Goal: Task Accomplishment & Management: Complete application form

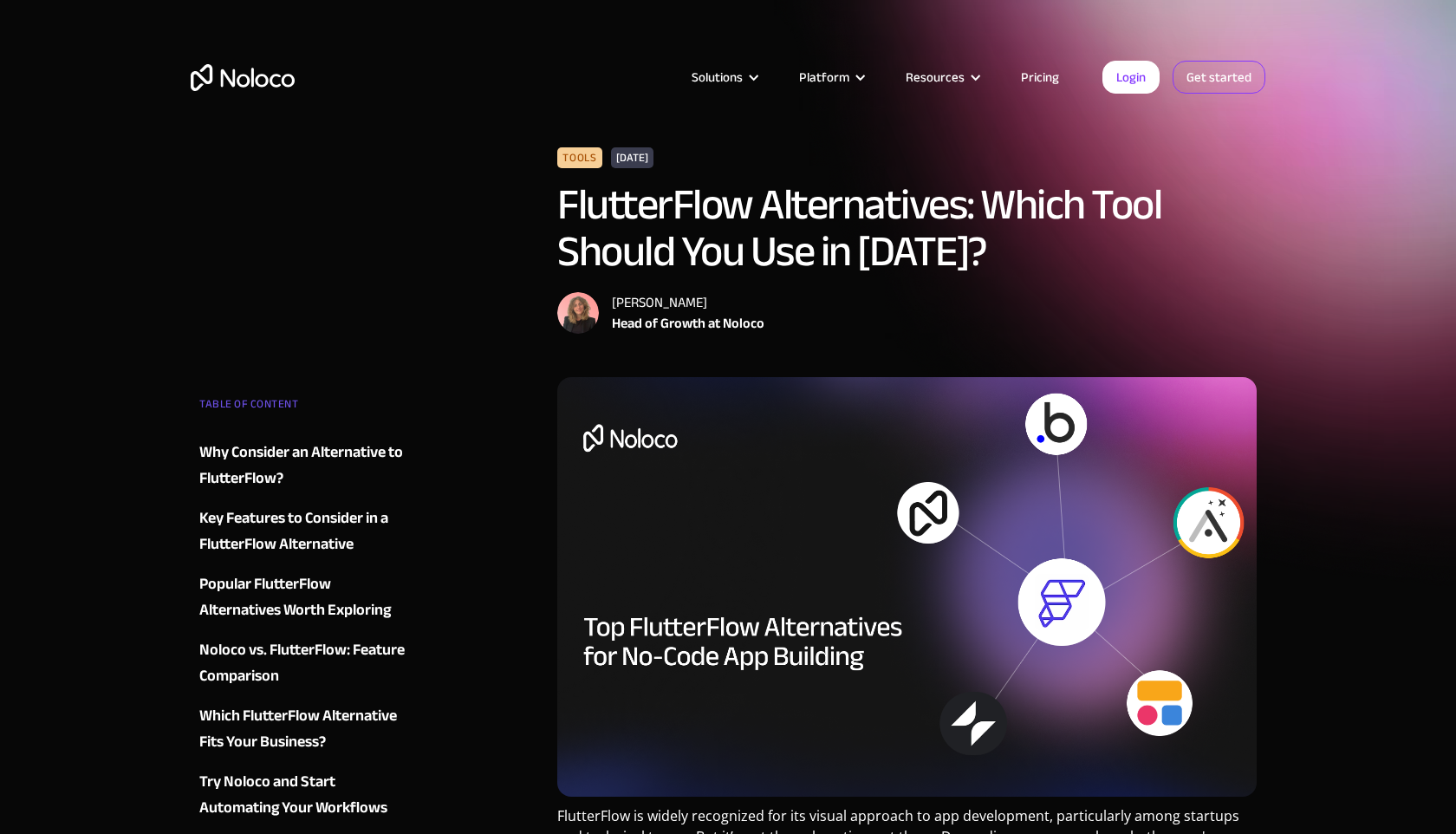
click at [1200, 73] on link "Get started" at bounding box center [1218, 77] width 93 height 33
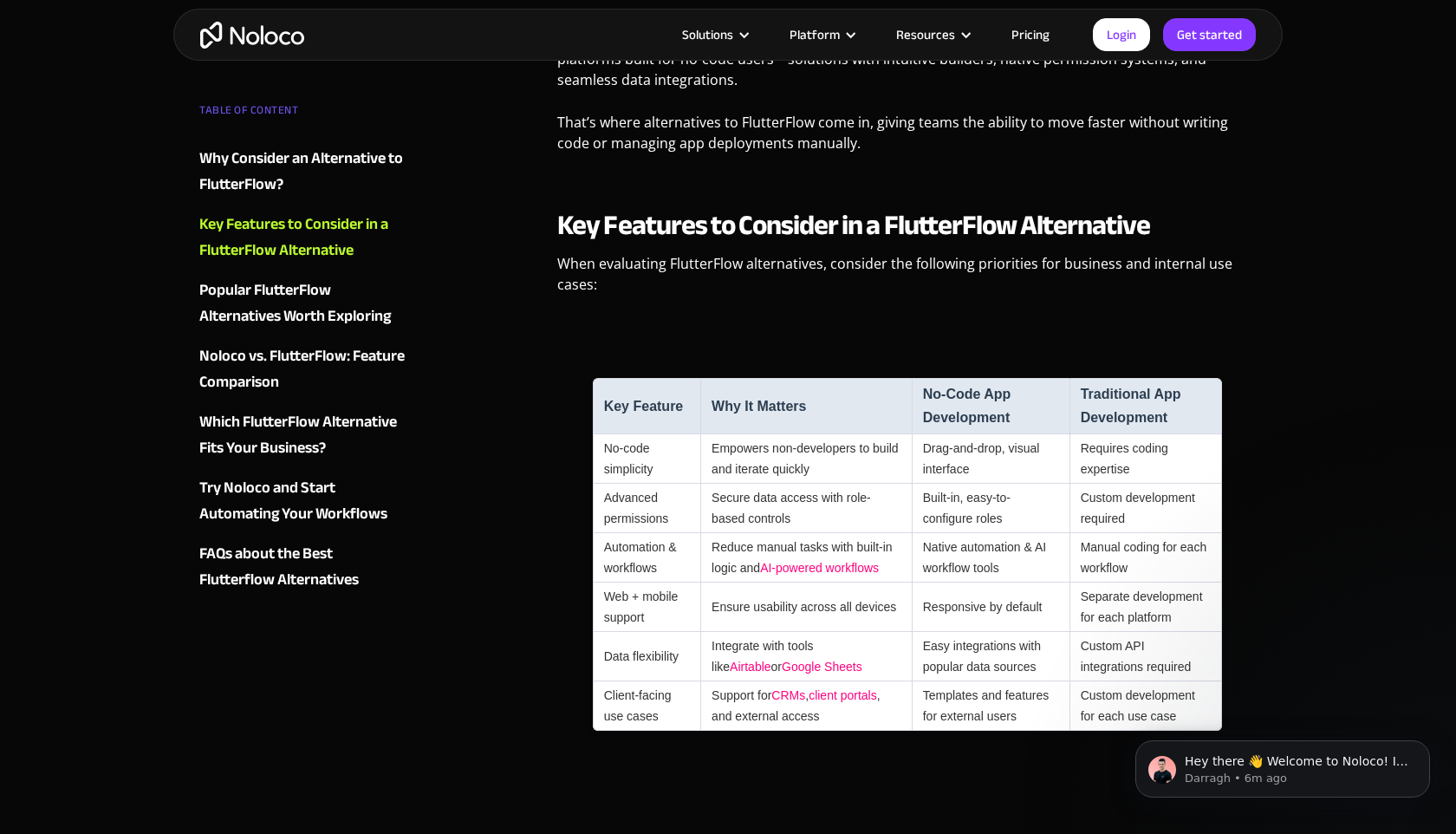
scroll to position [1789, 0]
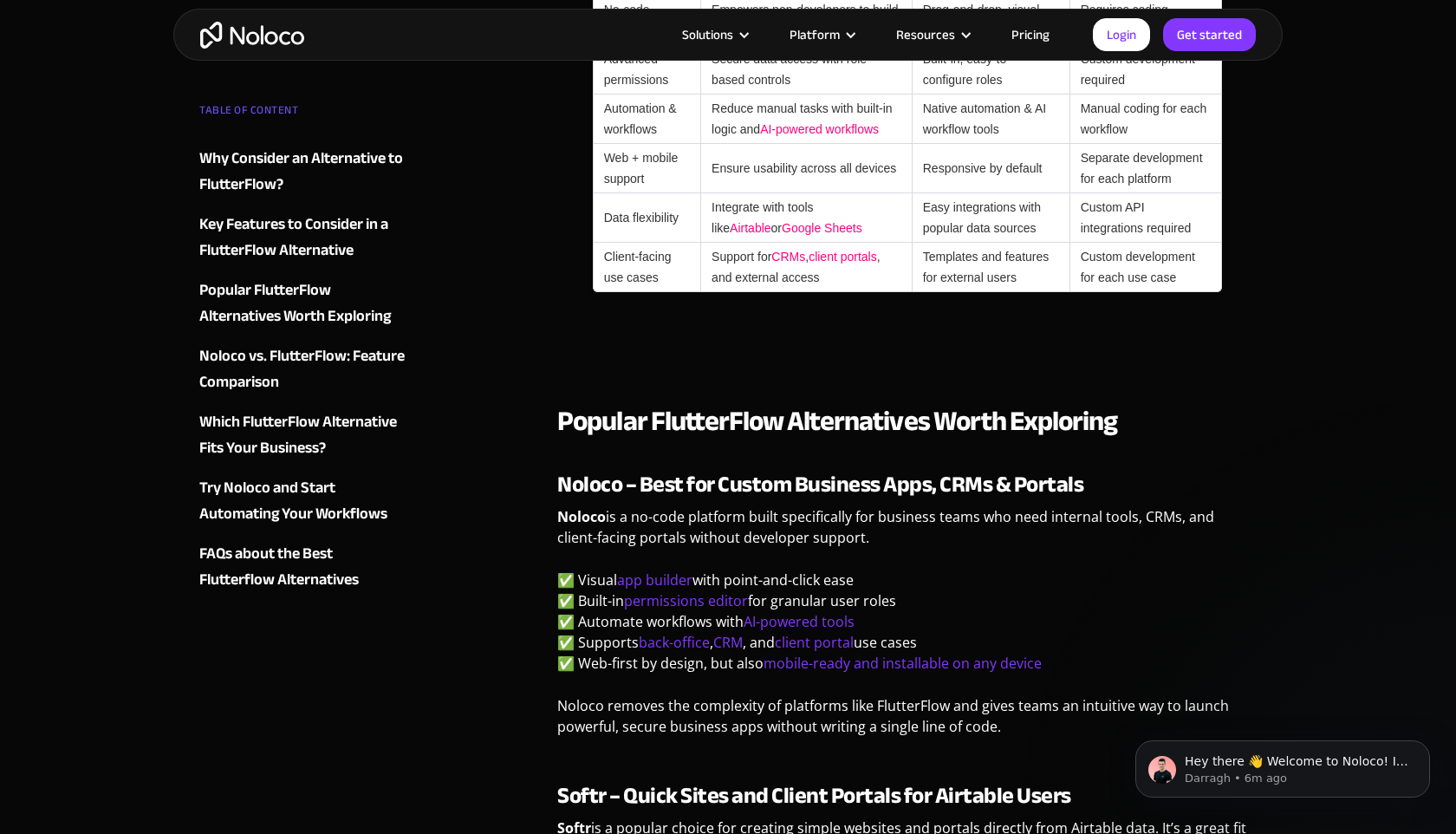
click at [581, 506] on strong "Noloco – Best for Custom Business Apps, CRMs & Portals" at bounding box center [820, 484] width 526 height 42
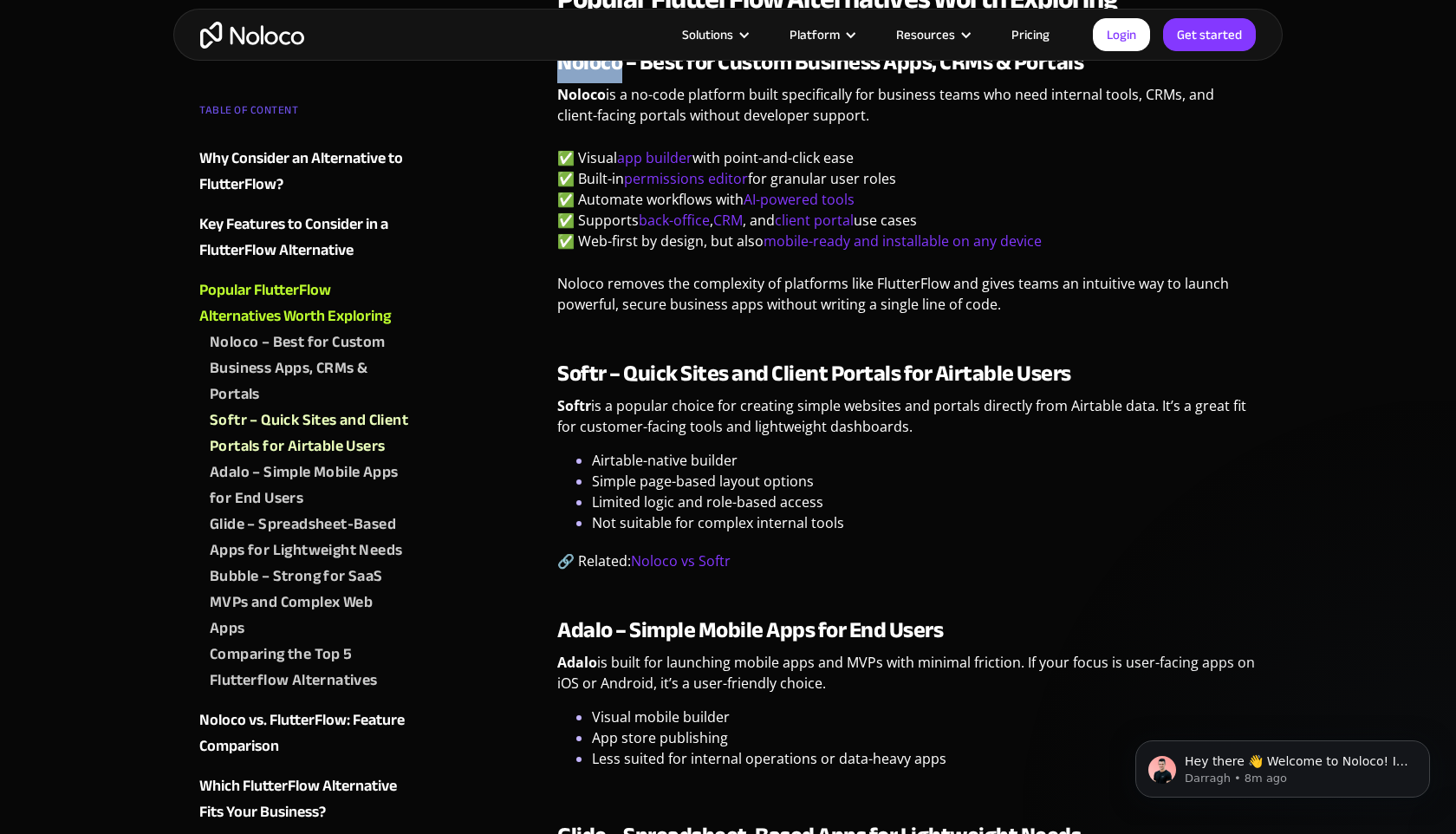
scroll to position [2247, 0]
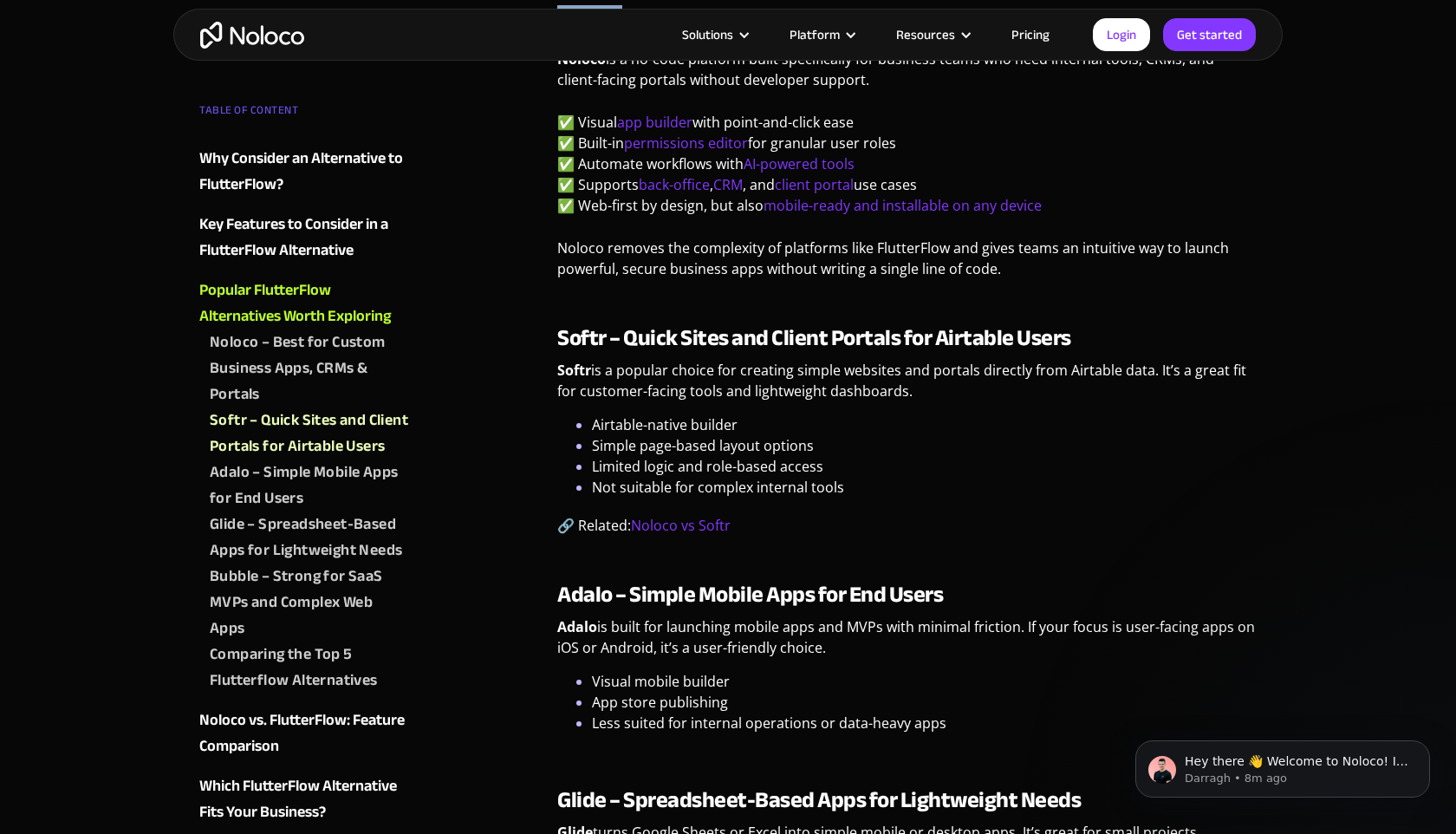
click at [571, 359] on strong "Softr – Quick Sites and Client Portals for Airtable Users" at bounding box center [813, 337] width 514 height 42
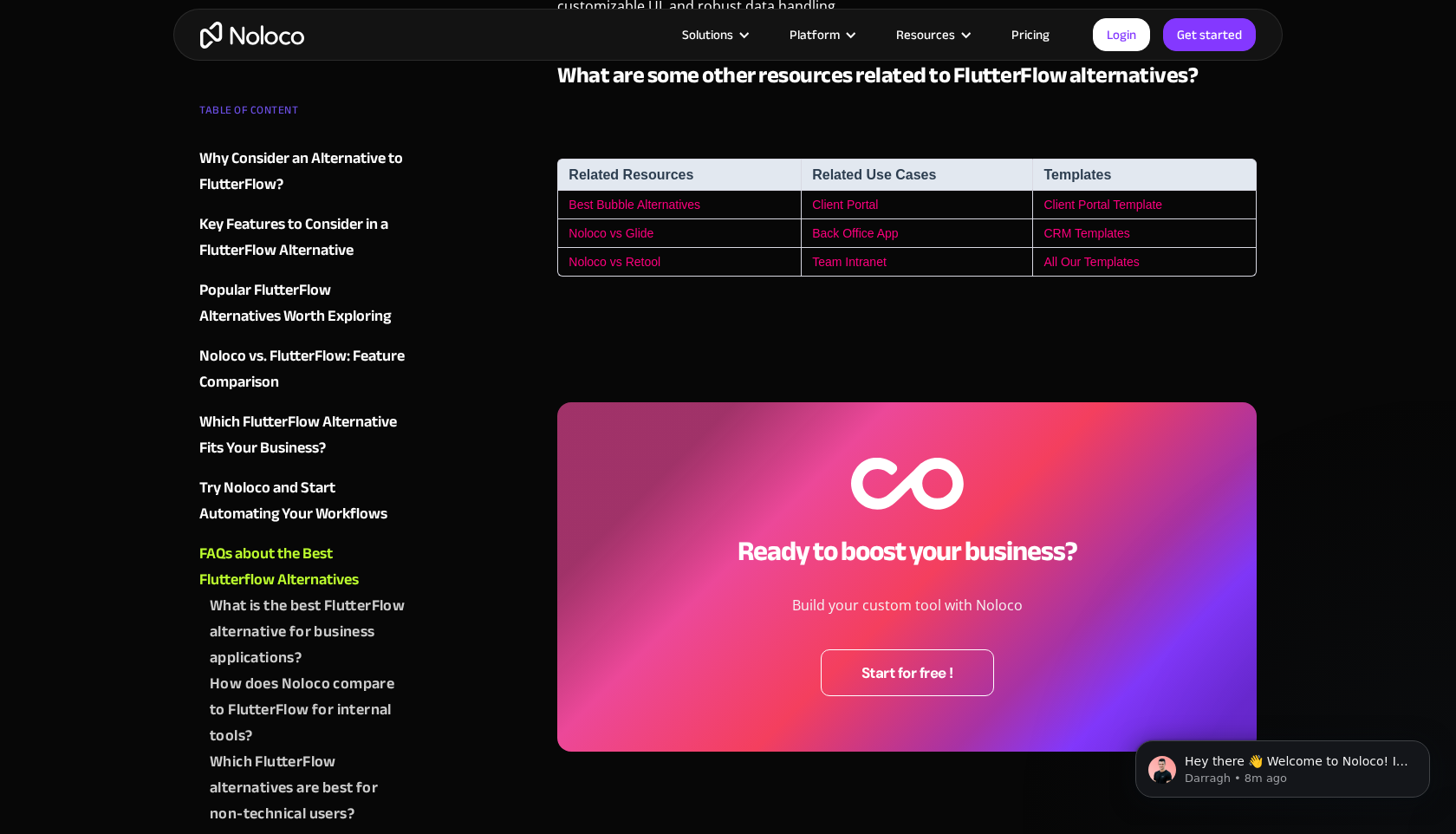
scroll to position [5709, 0]
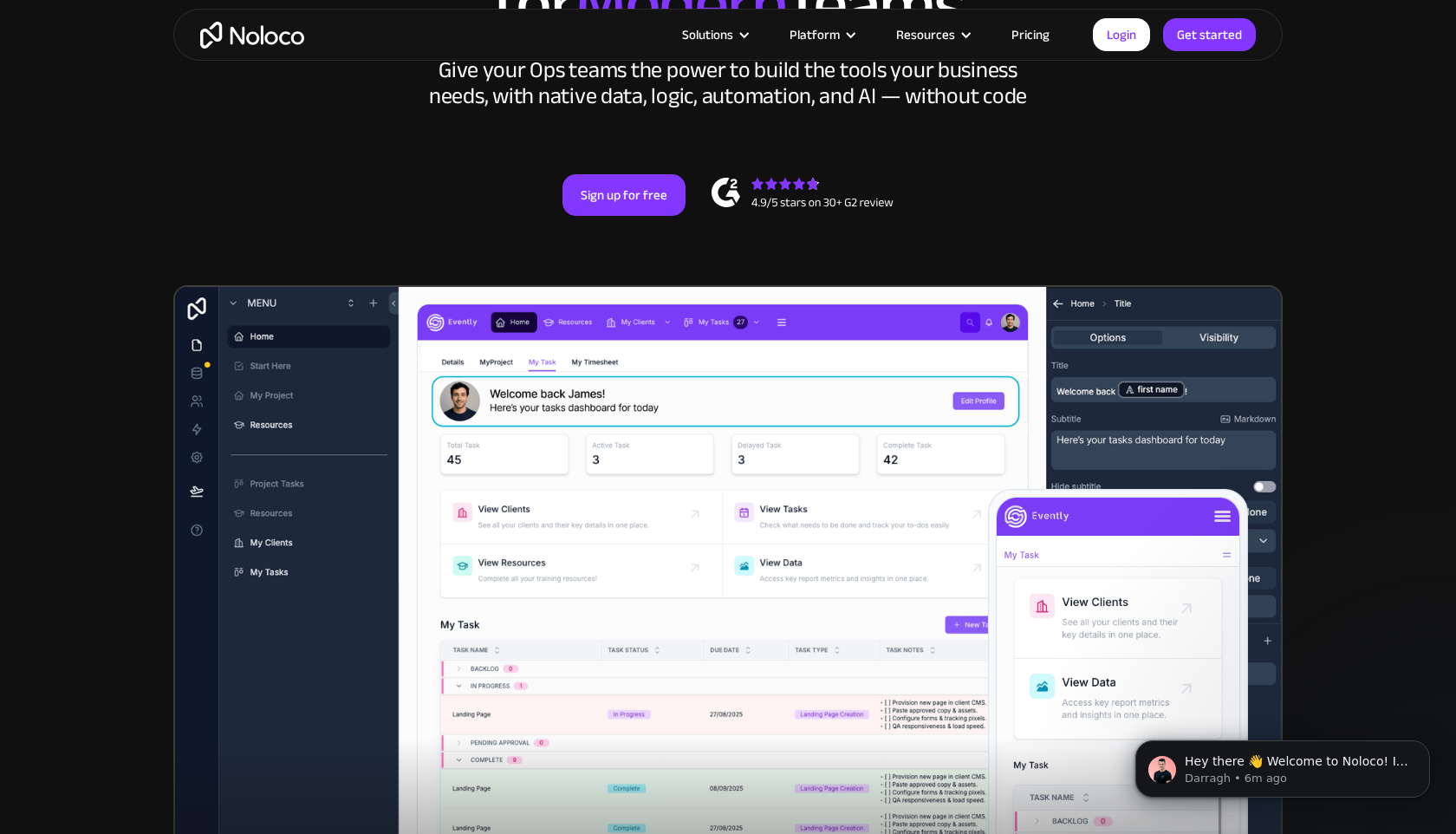
scroll to position [234, 0]
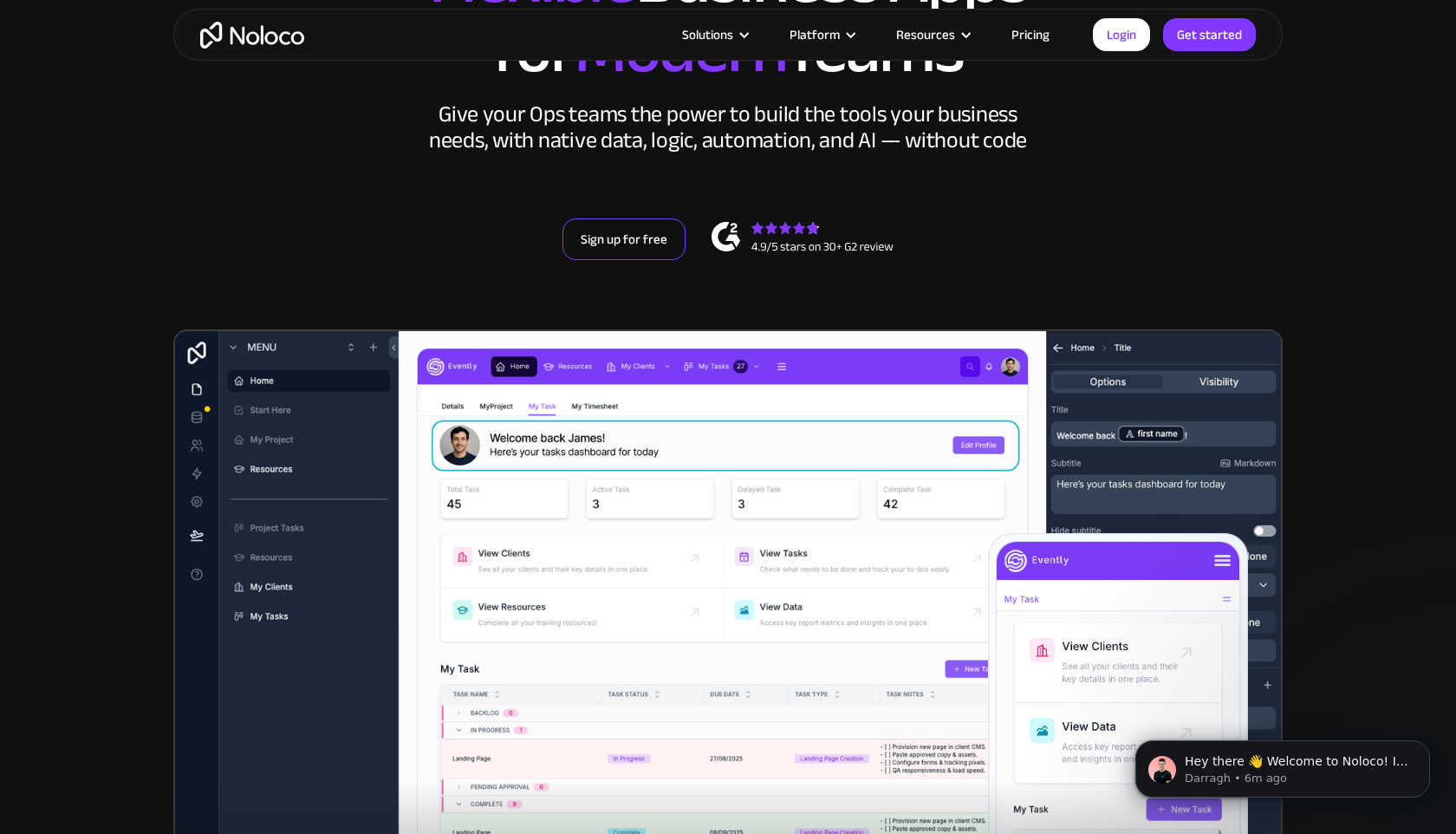
click at [657, 248] on link "Sign up for free" at bounding box center [624, 239] width 123 height 41
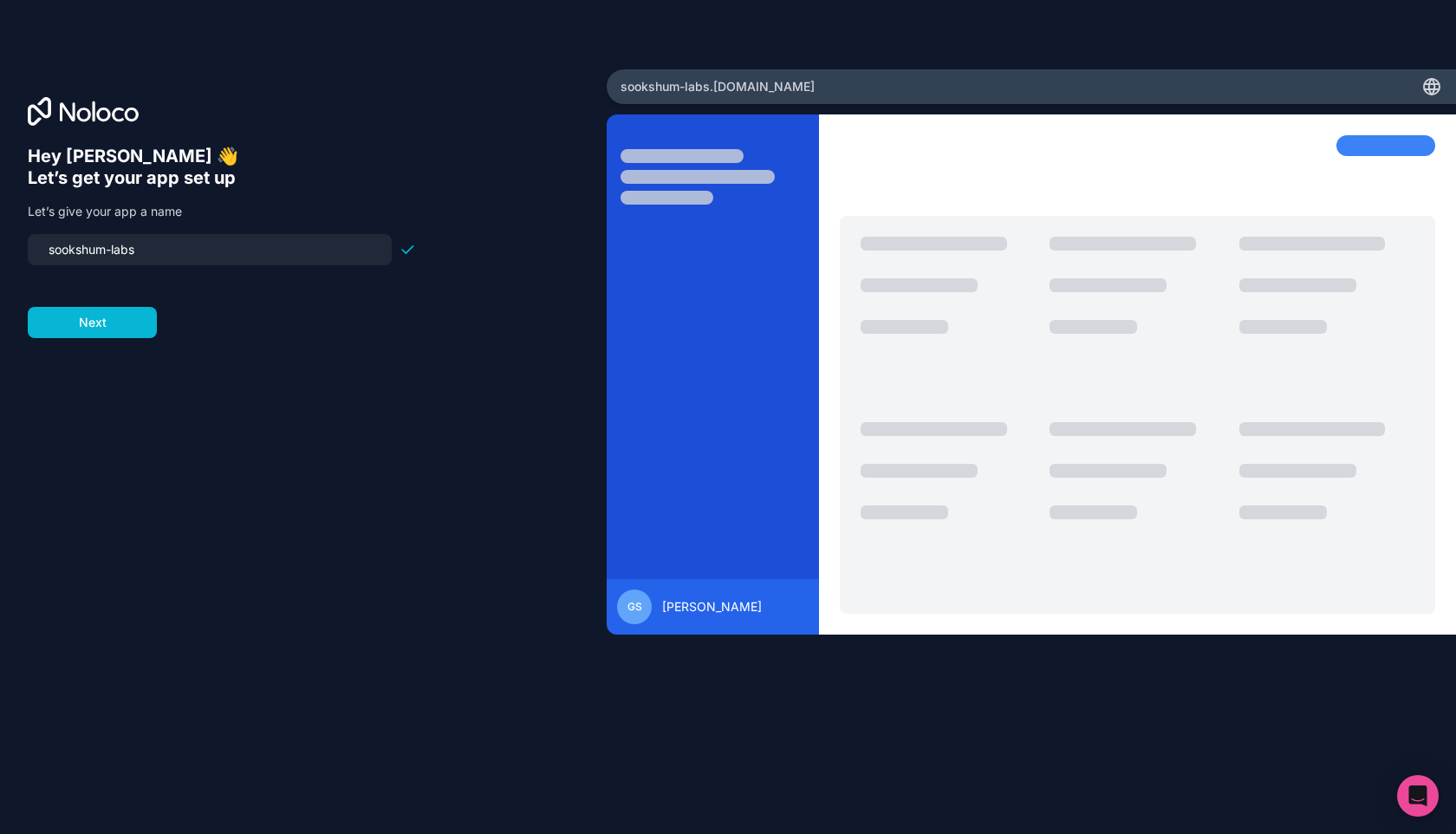
click at [139, 244] on input "sookshum-labs" at bounding box center [209, 249] width 343 height 24
type input "demotest"
click at [93, 323] on button "Next" at bounding box center [92, 323] width 129 height 31
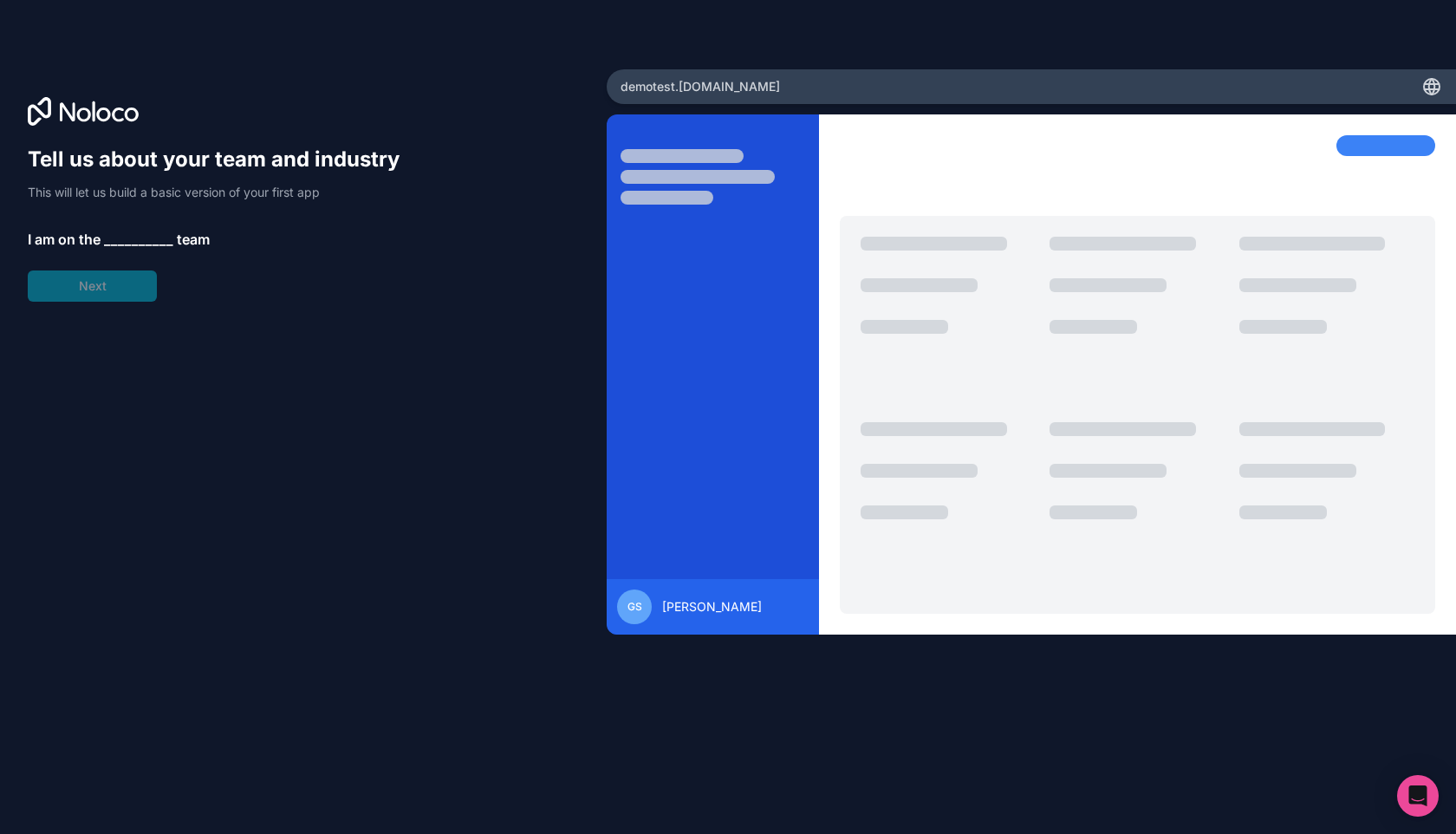
click at [119, 240] on span "__________" at bounding box center [138, 239] width 69 height 21
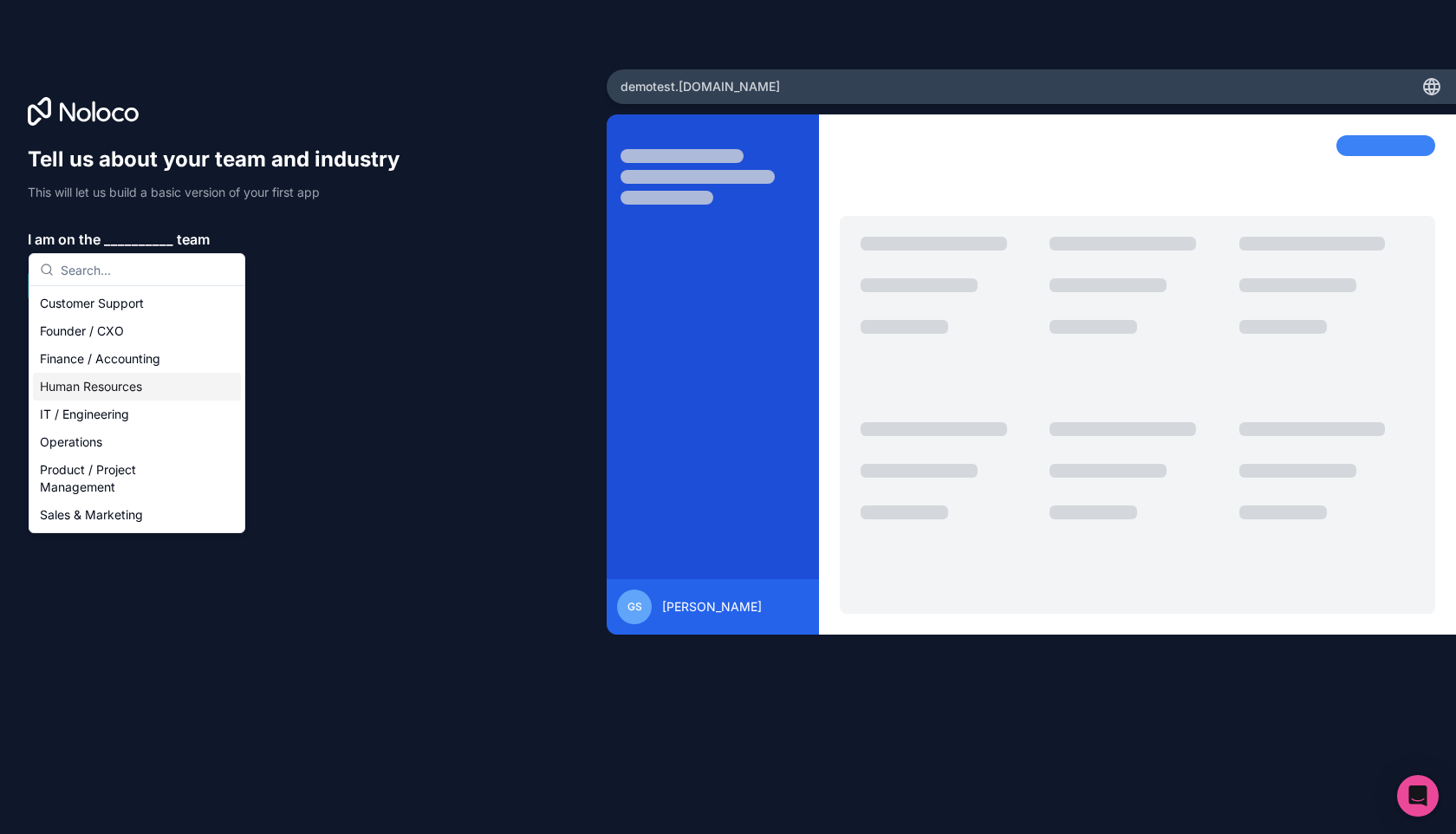
click at [108, 378] on div "Human Resources" at bounding box center [137, 386] width 208 height 28
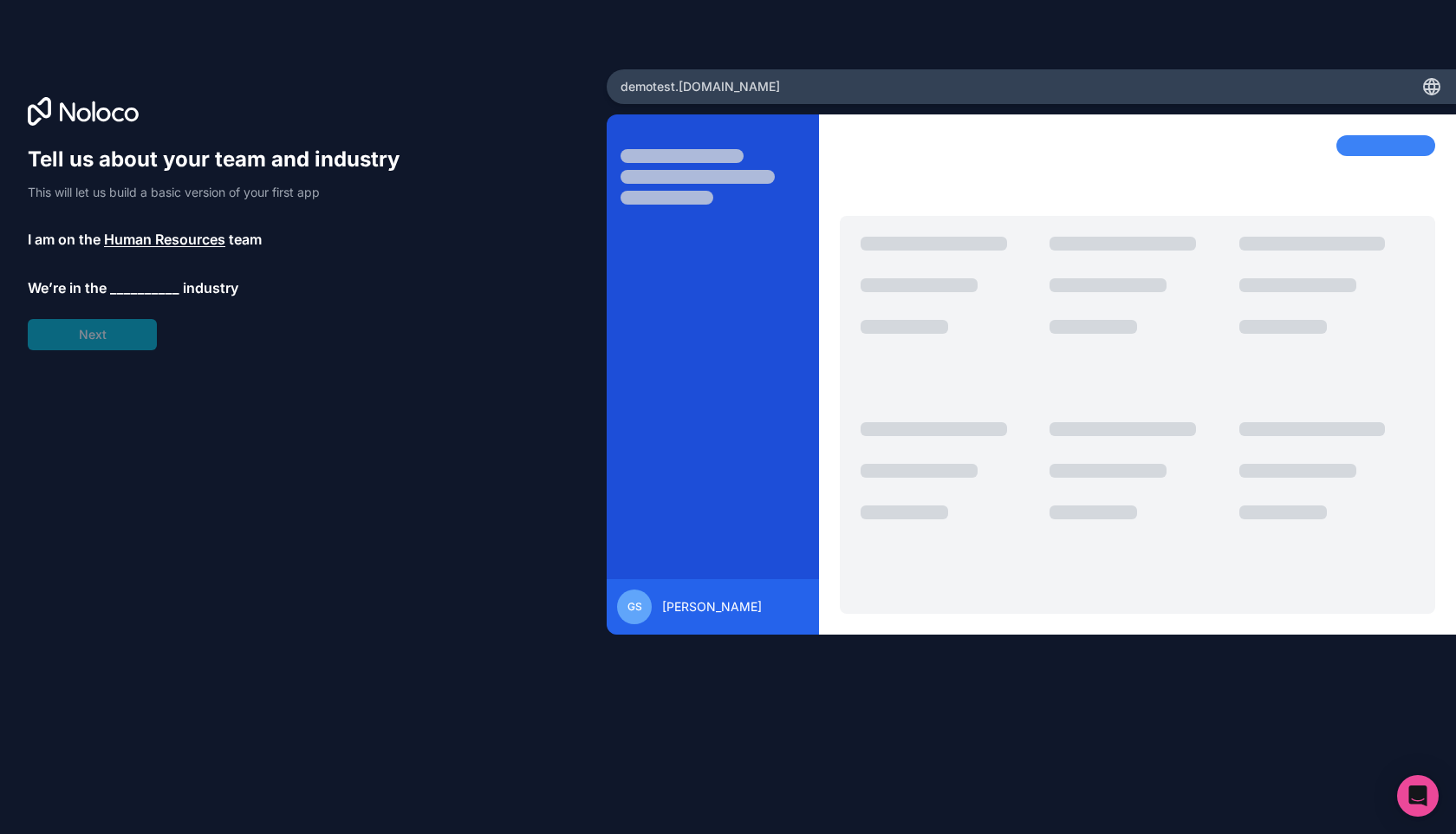
click at [123, 295] on span "__________" at bounding box center [144, 288] width 69 height 21
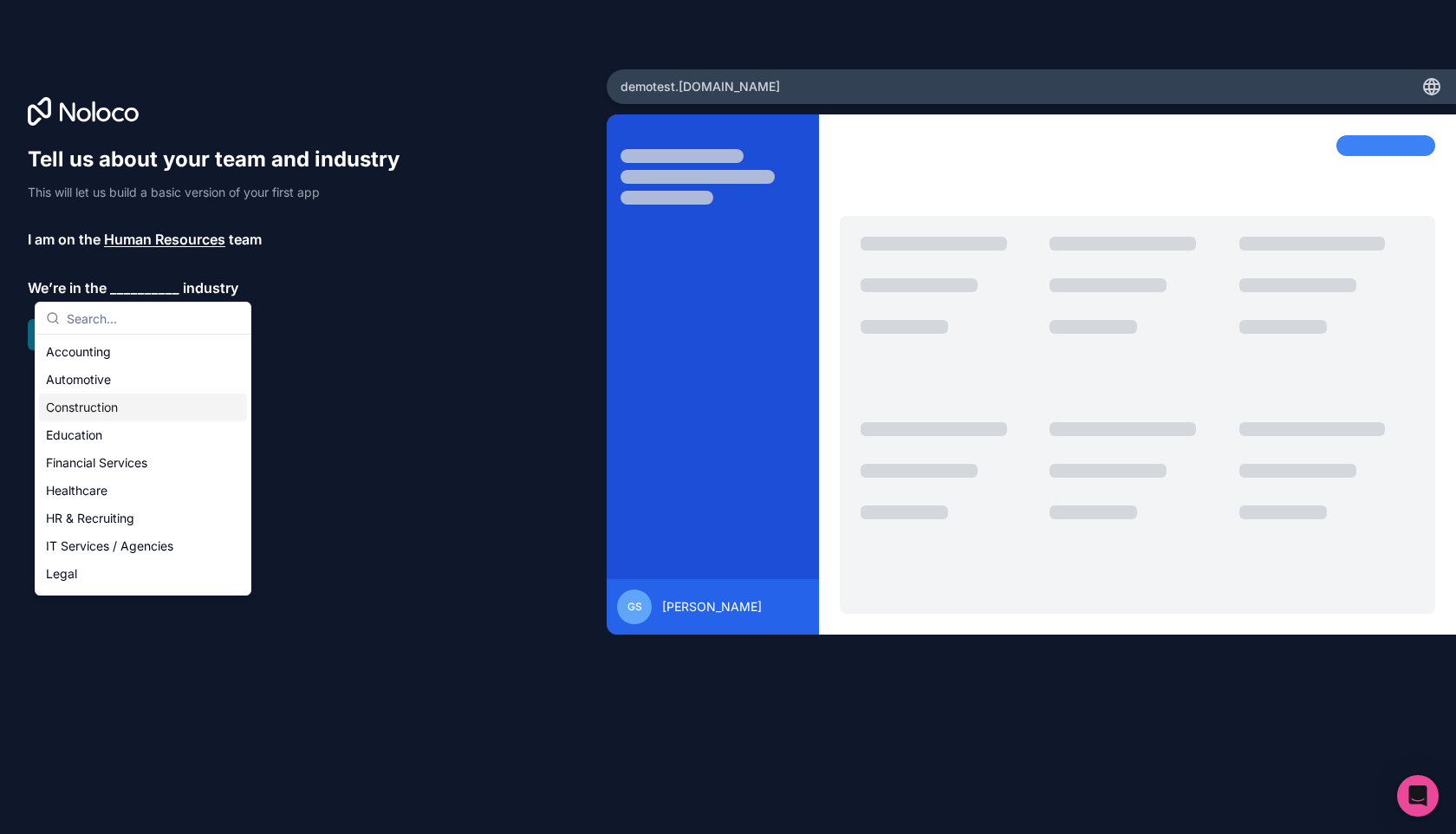
click at [128, 401] on div "Construction" at bounding box center [142, 407] width 208 height 28
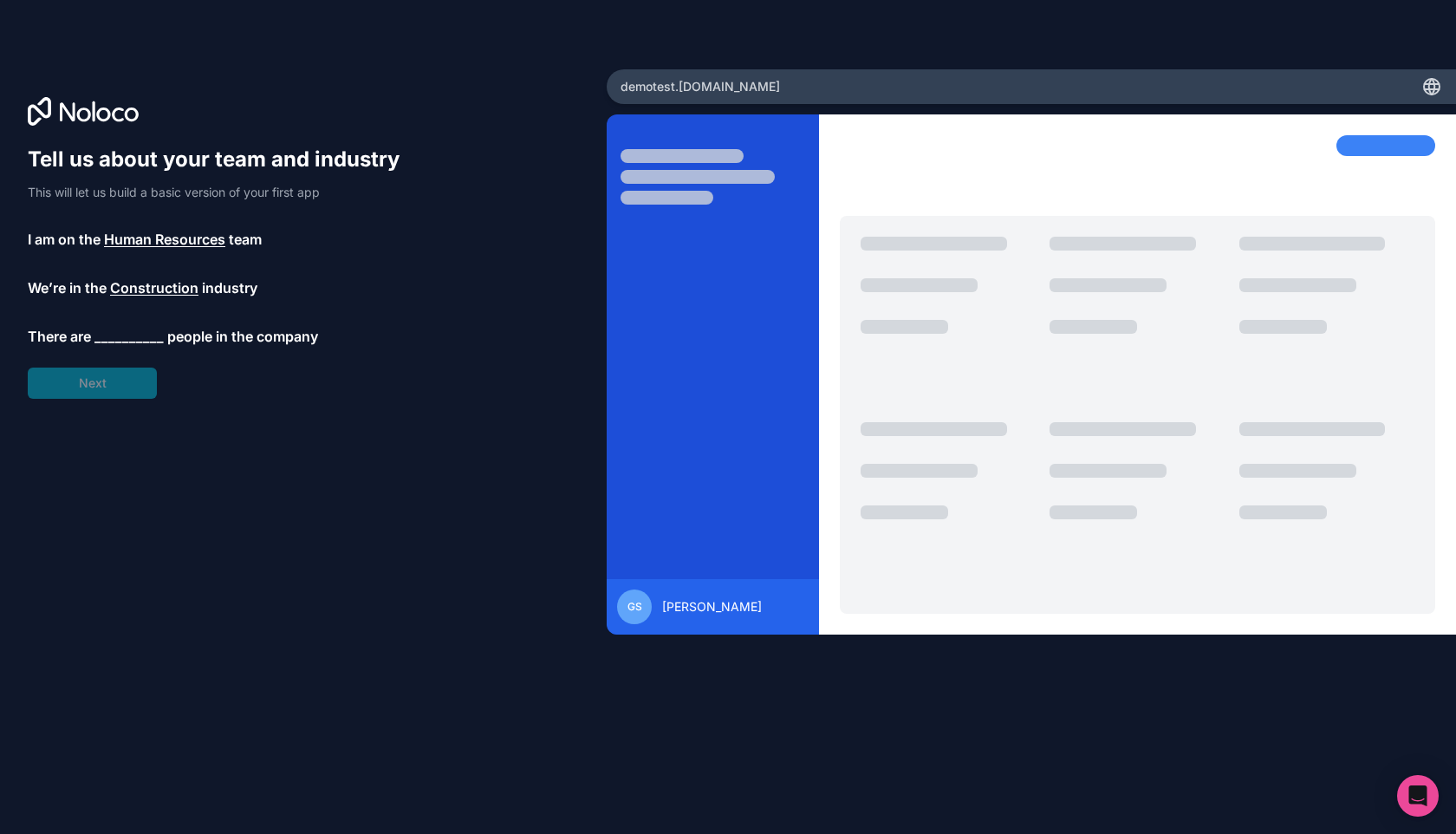
click at [142, 330] on span "__________" at bounding box center [129, 336] width 69 height 21
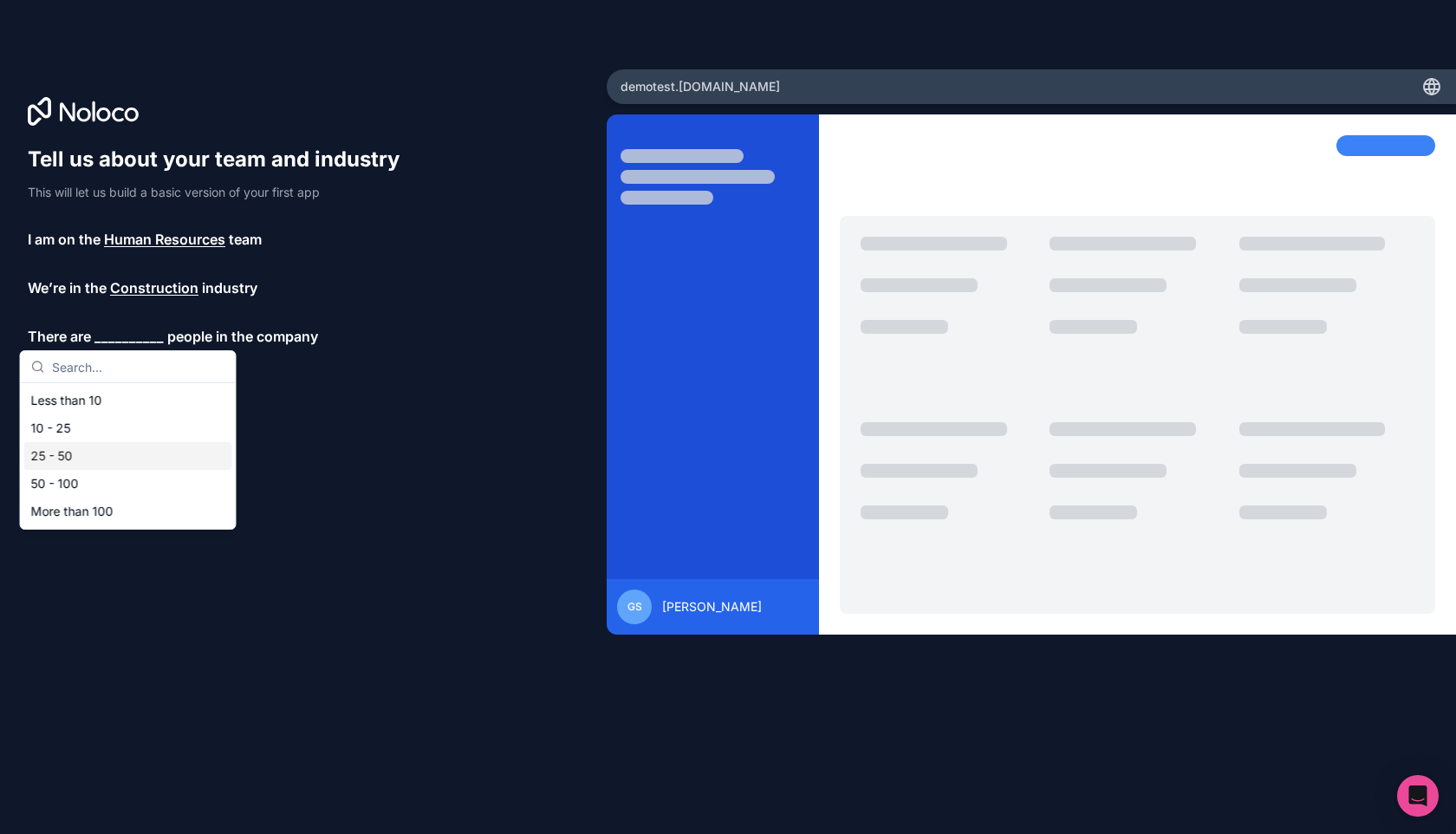
click at [136, 461] on div "25 - 50" at bounding box center [128, 456] width 208 height 28
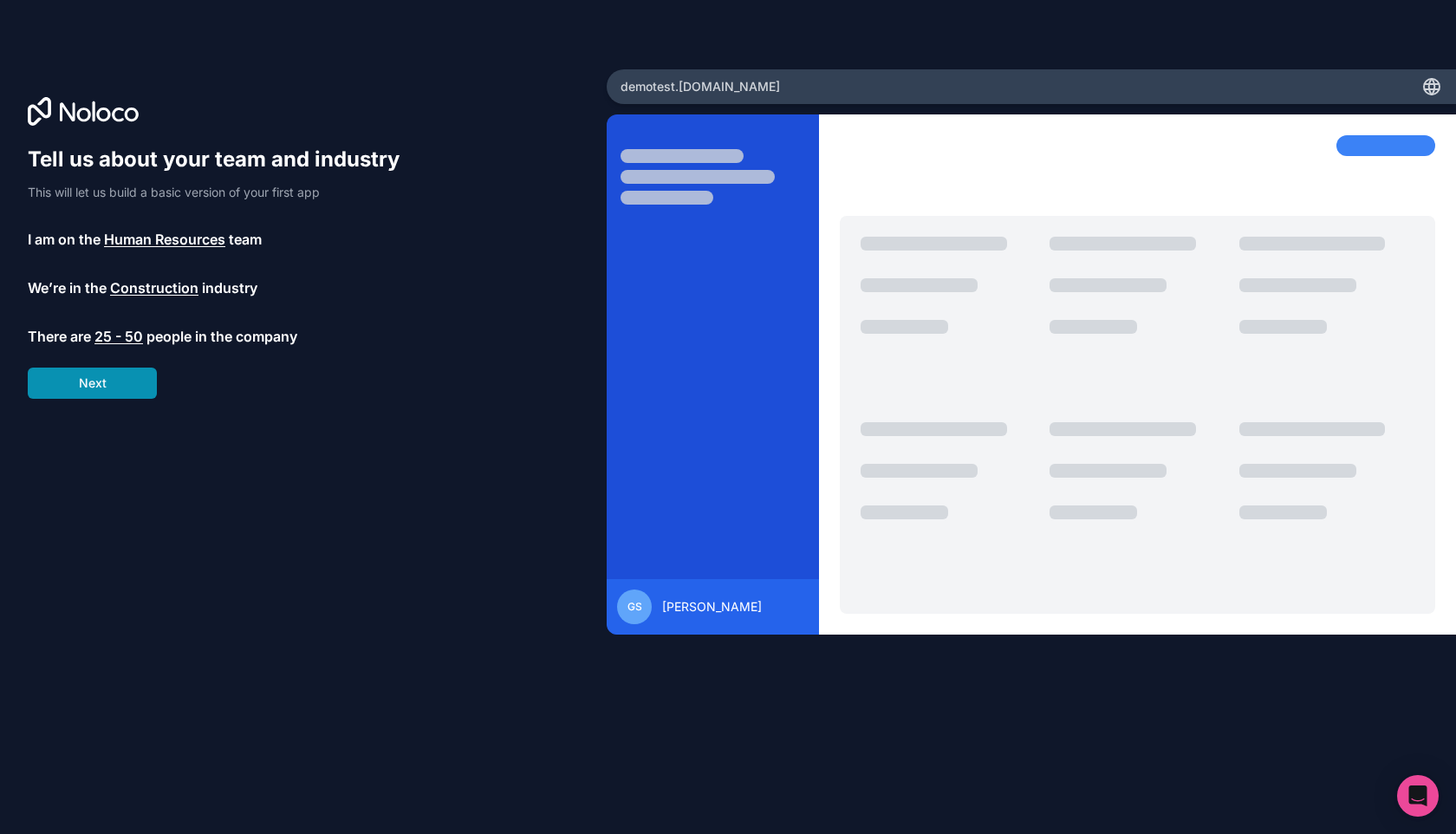
click at [126, 377] on button "Next" at bounding box center [92, 383] width 129 height 31
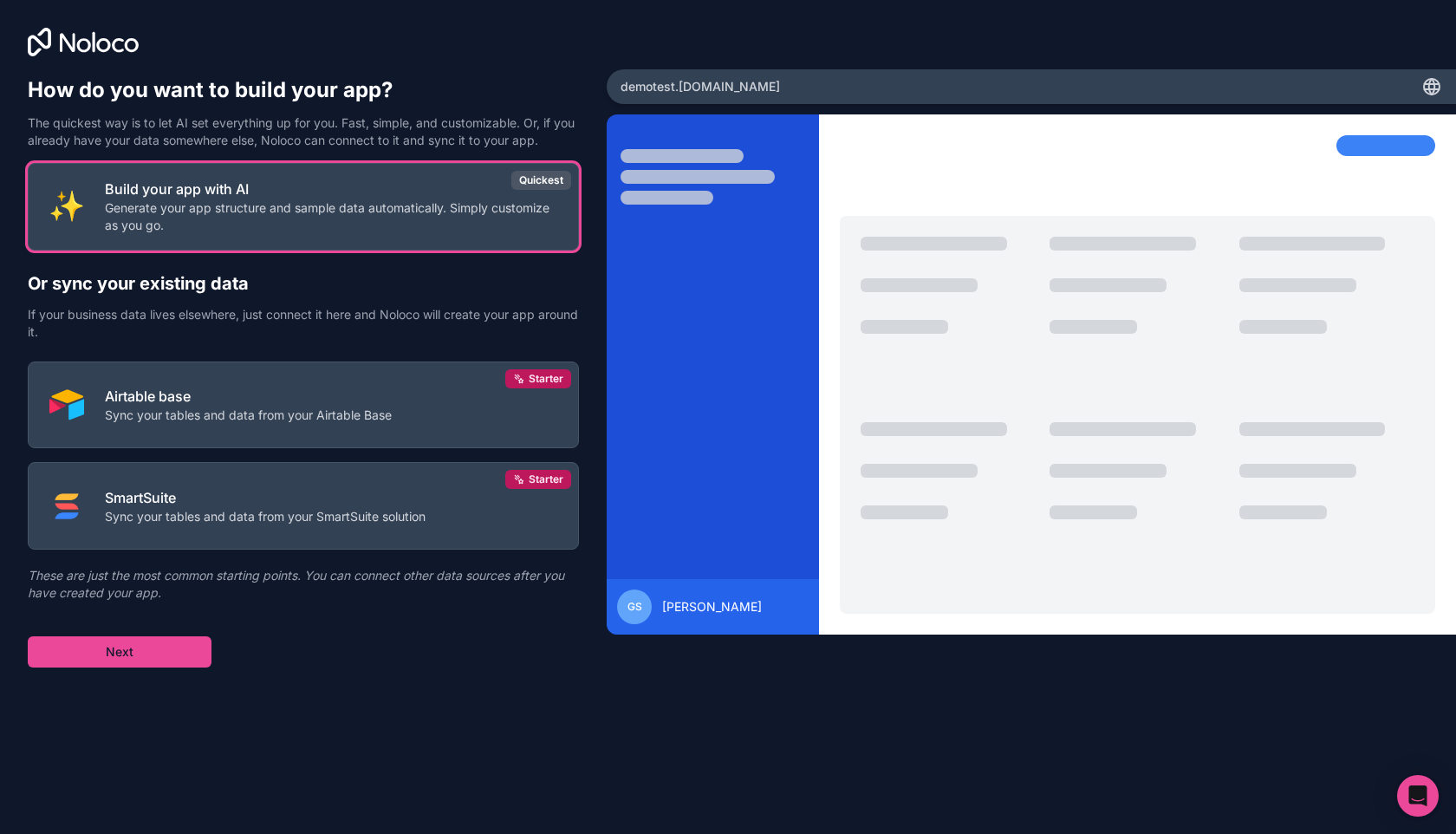
click at [153, 627] on div "Build your app with AI Generate your app structure and sample data automaticall…" at bounding box center [302, 415] width 551 height 505
click at [151, 647] on button "Next" at bounding box center [119, 652] width 184 height 31
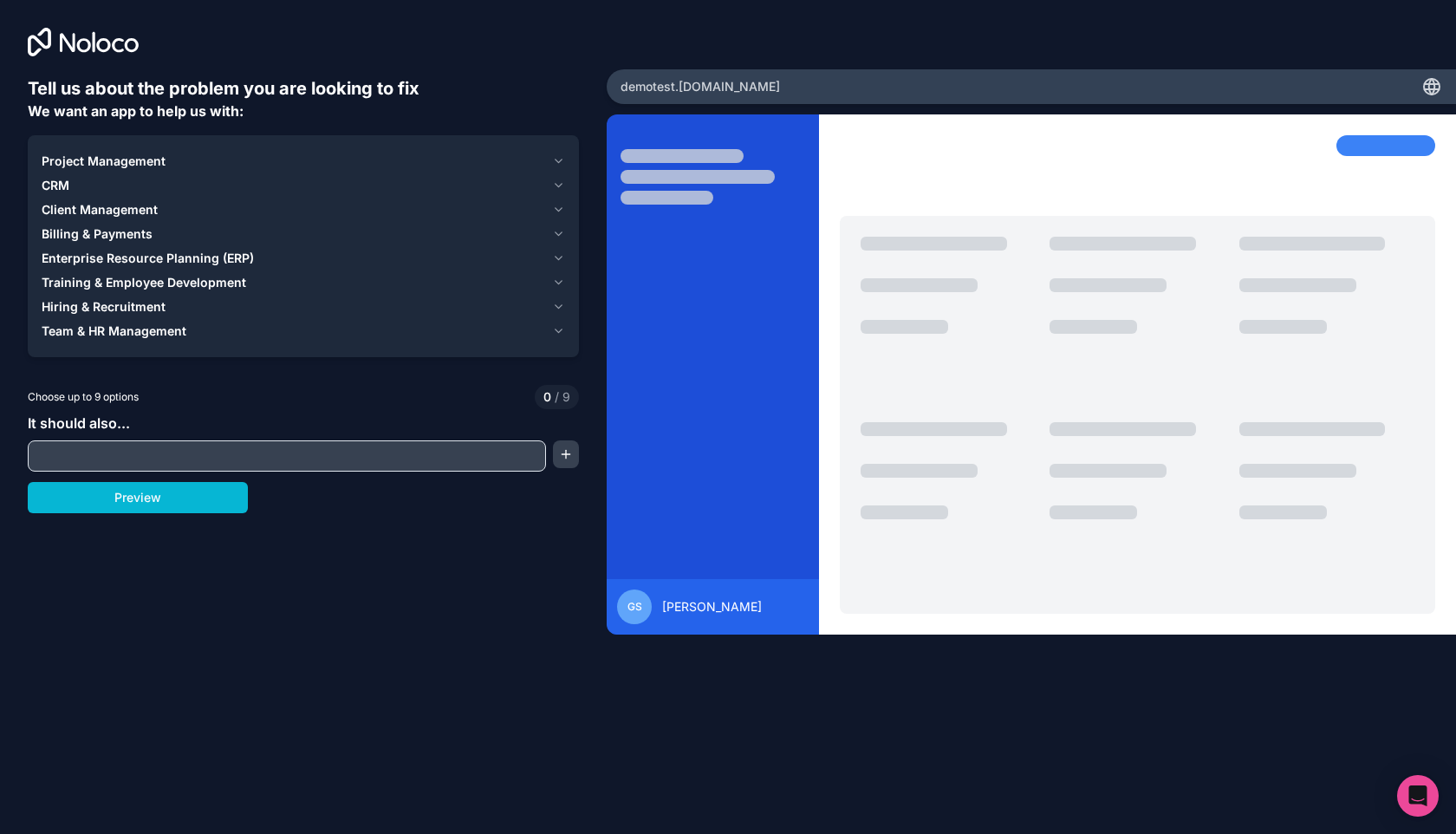
click at [150, 444] on input "text" at bounding box center [287, 456] width 509 height 24
click at [135, 501] on button "Preview" at bounding box center [137, 497] width 220 height 31
click at [144, 300] on span "Hiring & Recruitment" at bounding box center [103, 306] width 124 height 17
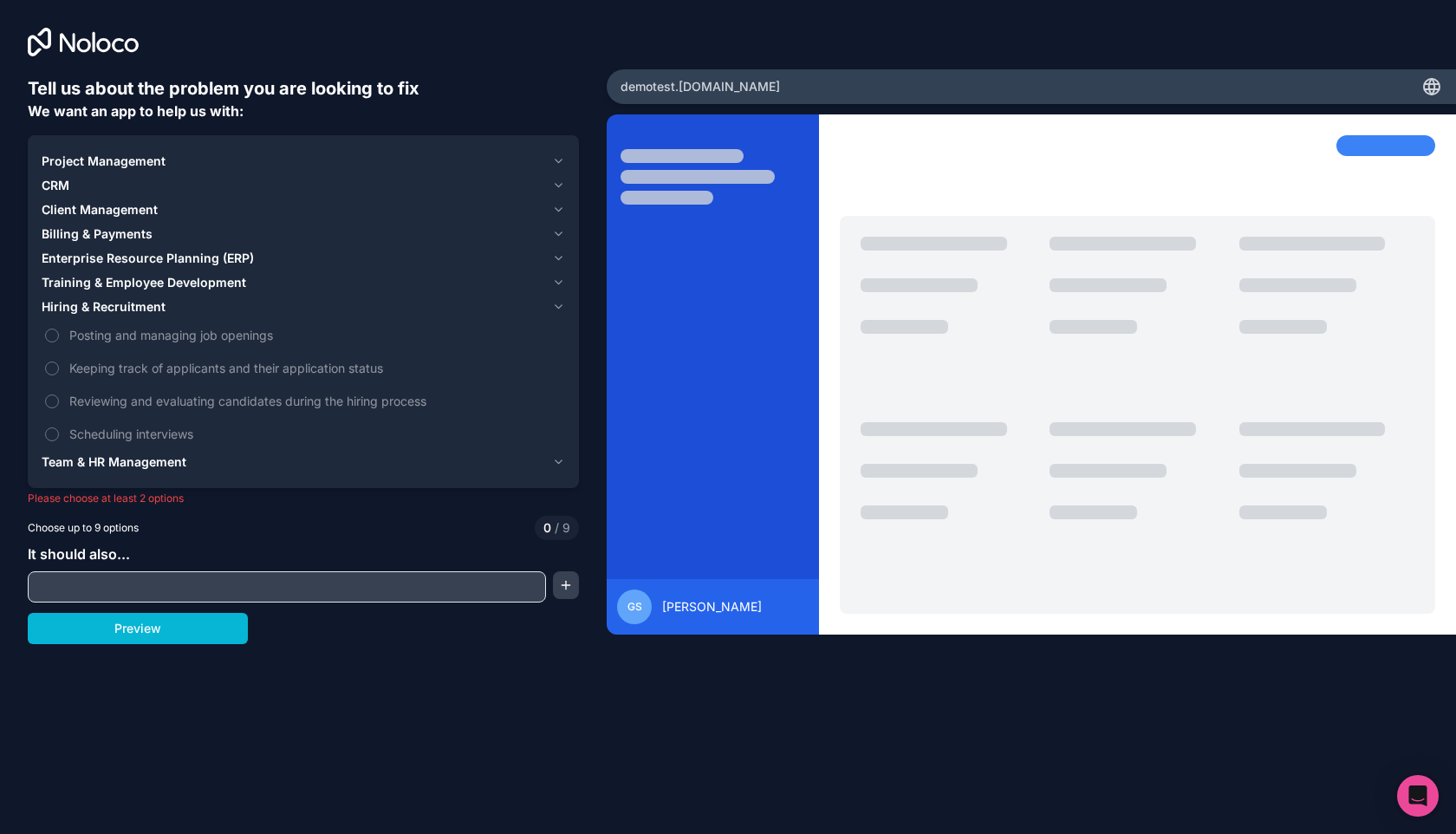
click at [158, 158] on span "Project Management" at bounding box center [103, 161] width 124 height 17
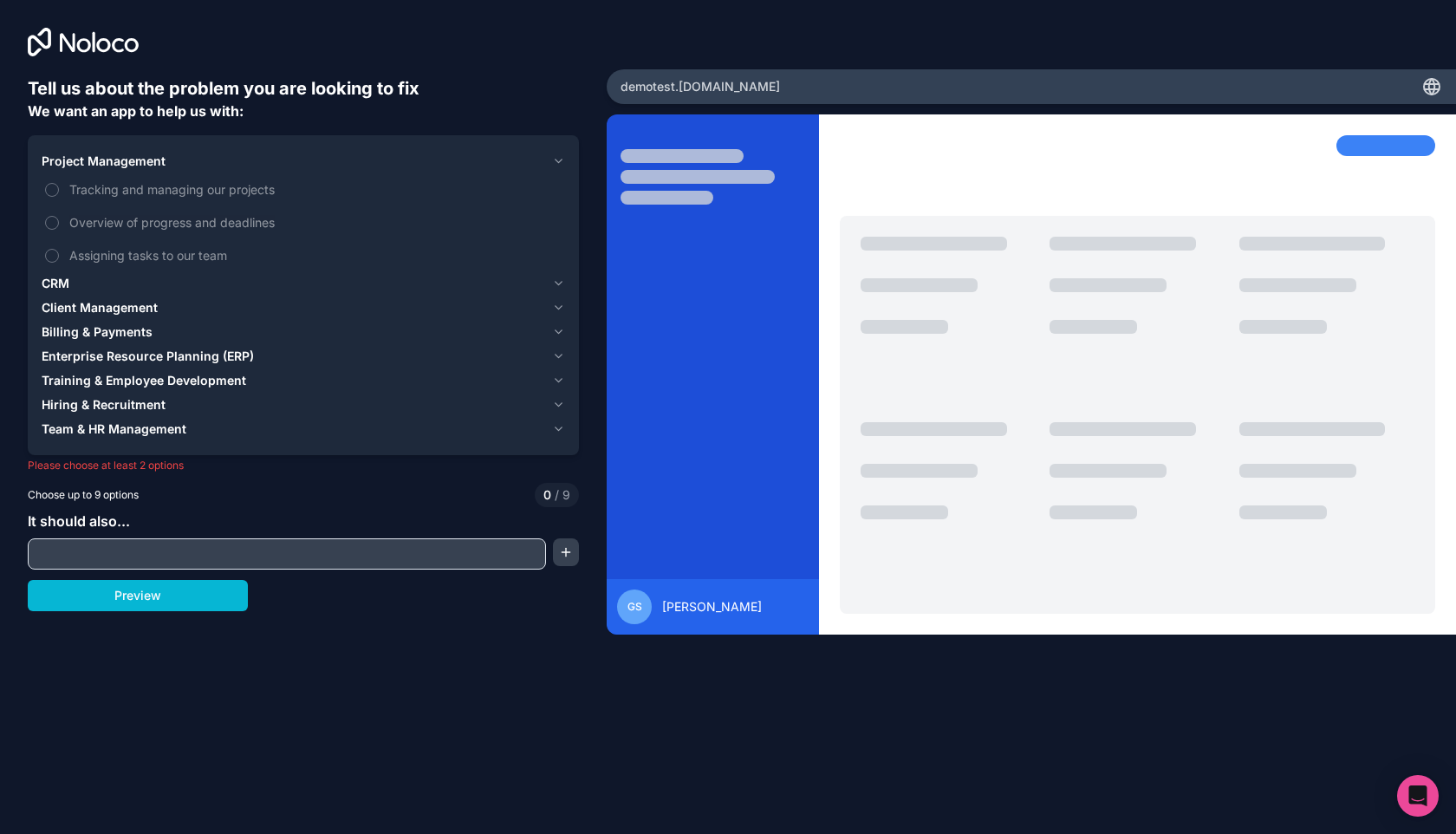
click at [115, 276] on div "CRM" at bounding box center [293, 283] width 504 height 17
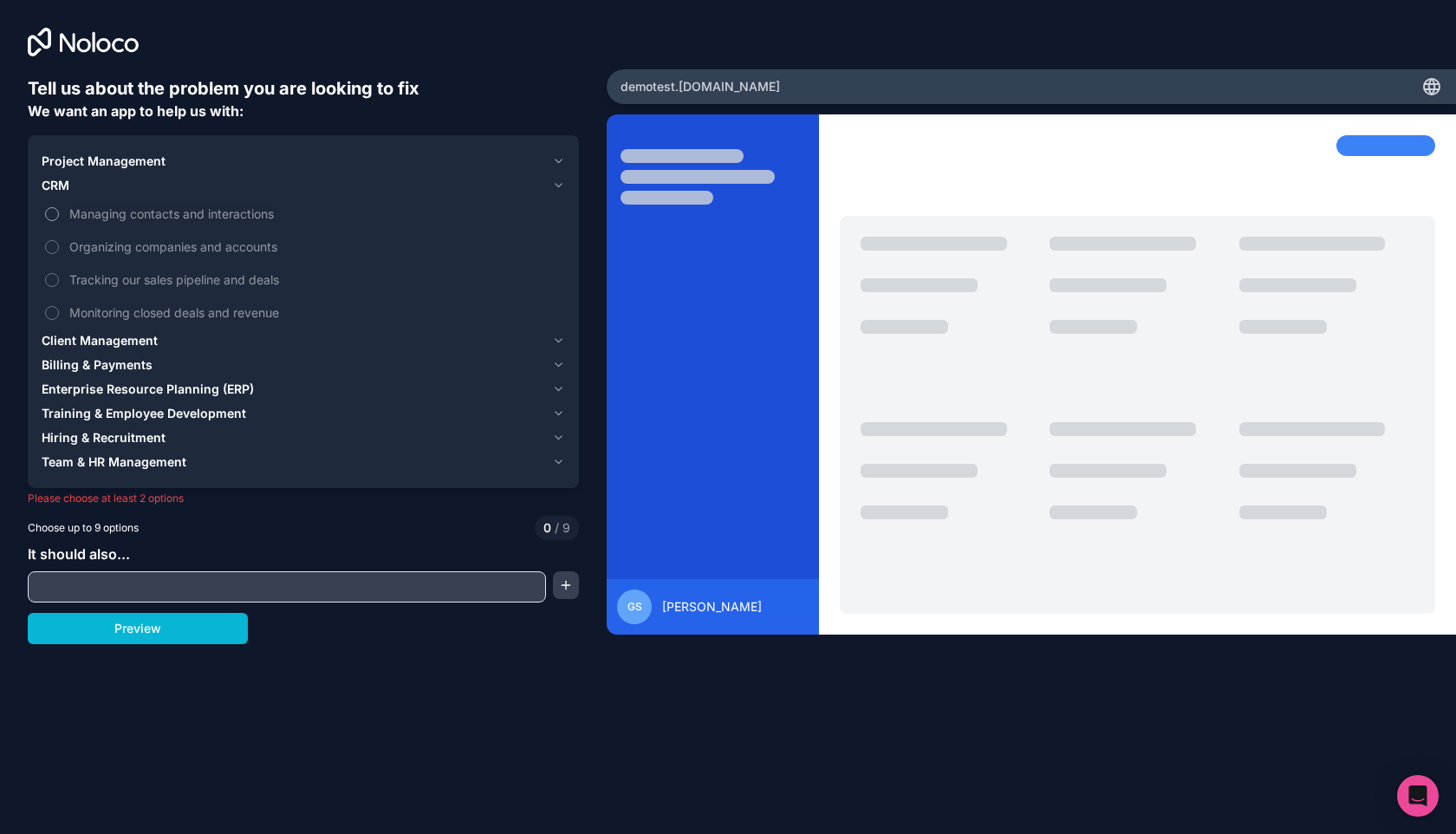
click at [126, 200] on label "Managing contacts and interactions" at bounding box center [302, 213] width 523 height 32
click at [59, 207] on button "Managing contacts and interactions" at bounding box center [51, 213] width 14 height 14
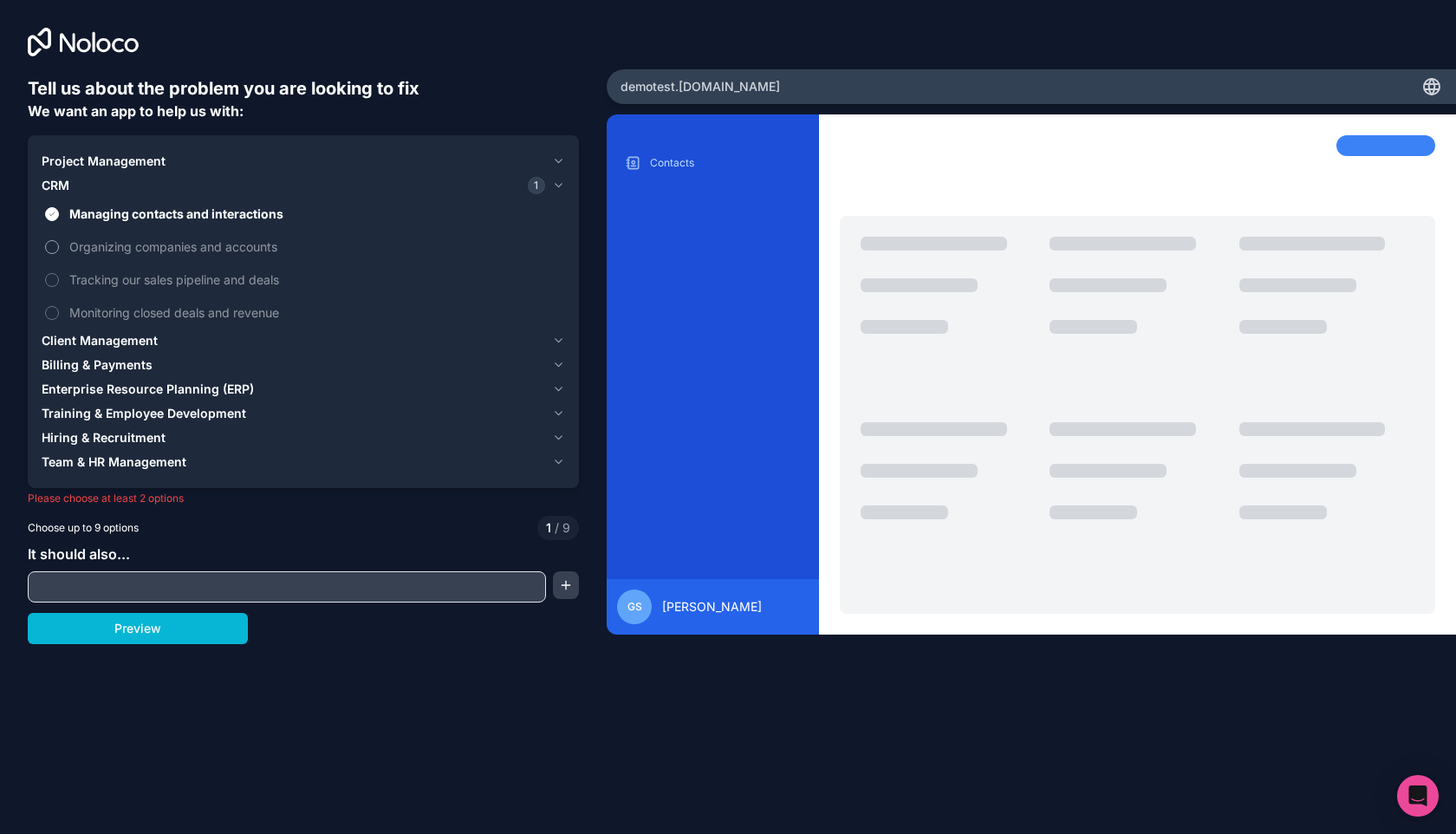
click at [137, 231] on label "Organizing companies and accounts" at bounding box center [302, 246] width 523 height 32
click at [59, 240] on button "Organizing companies and accounts" at bounding box center [51, 246] width 14 height 14
click at [133, 268] on label "Tracking our sales pipeline and deals" at bounding box center [302, 280] width 523 height 32
click at [59, 273] on button "Tracking our sales pipeline and deals" at bounding box center [51, 280] width 14 height 14
click at [133, 307] on span "Monitoring closed deals and revenue" at bounding box center [314, 313] width 492 height 18
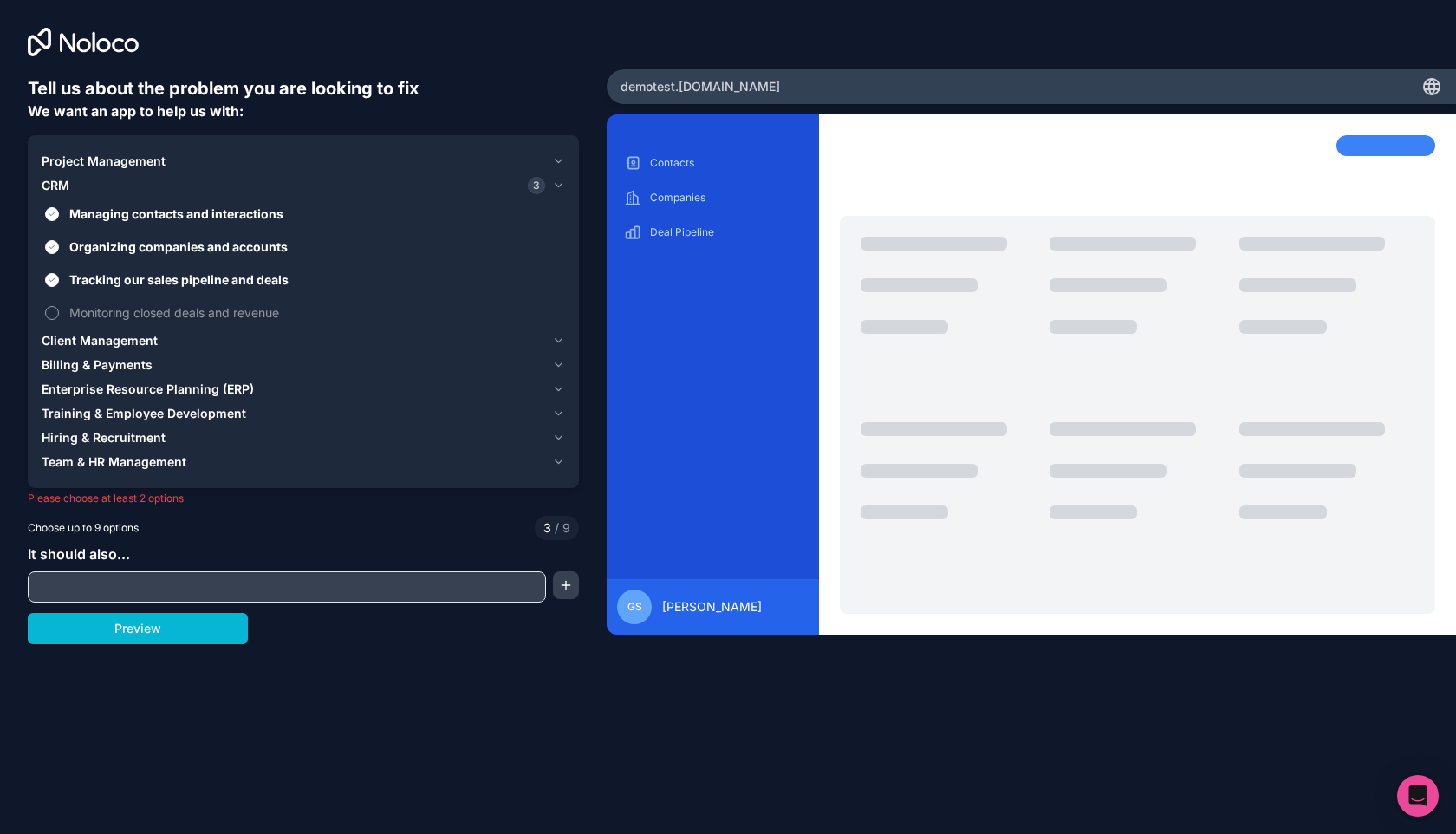
click at [59, 307] on button "Monitoring closed deals and revenue" at bounding box center [51, 313] width 14 height 14
click at [143, 164] on span "Project Management" at bounding box center [103, 161] width 124 height 17
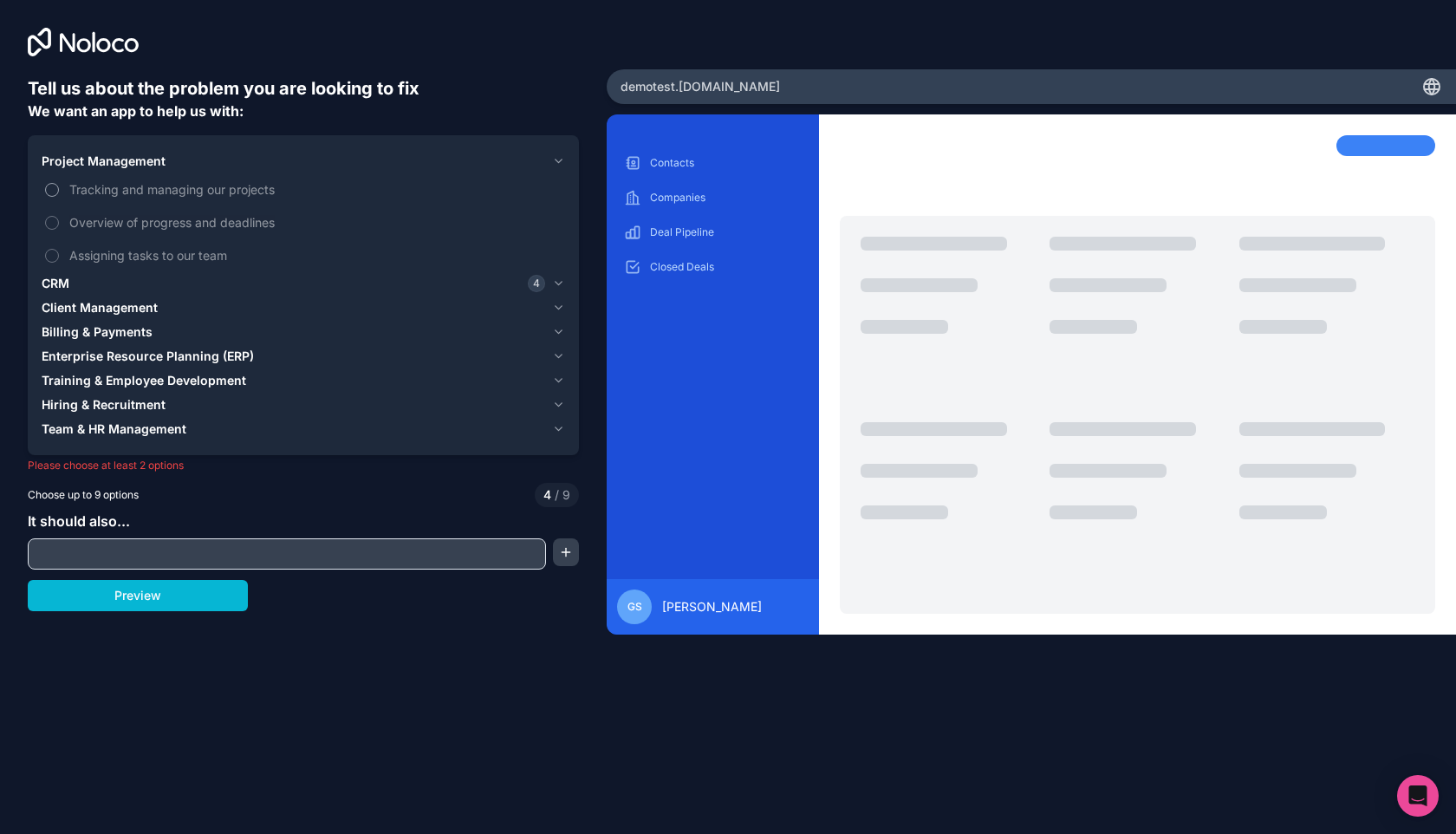
click at [135, 185] on span "Tracking and managing our projects" at bounding box center [314, 189] width 492 height 18
click at [59, 185] on button "Tracking and managing our projects" at bounding box center [51, 189] width 14 height 14
click at [135, 230] on span "Overview of progress and deadlines" at bounding box center [314, 223] width 492 height 18
click at [59, 230] on button "Overview of progress and deadlines" at bounding box center [51, 223] width 14 height 14
click at [141, 262] on span "Assigning tasks to our team" at bounding box center [314, 256] width 492 height 18
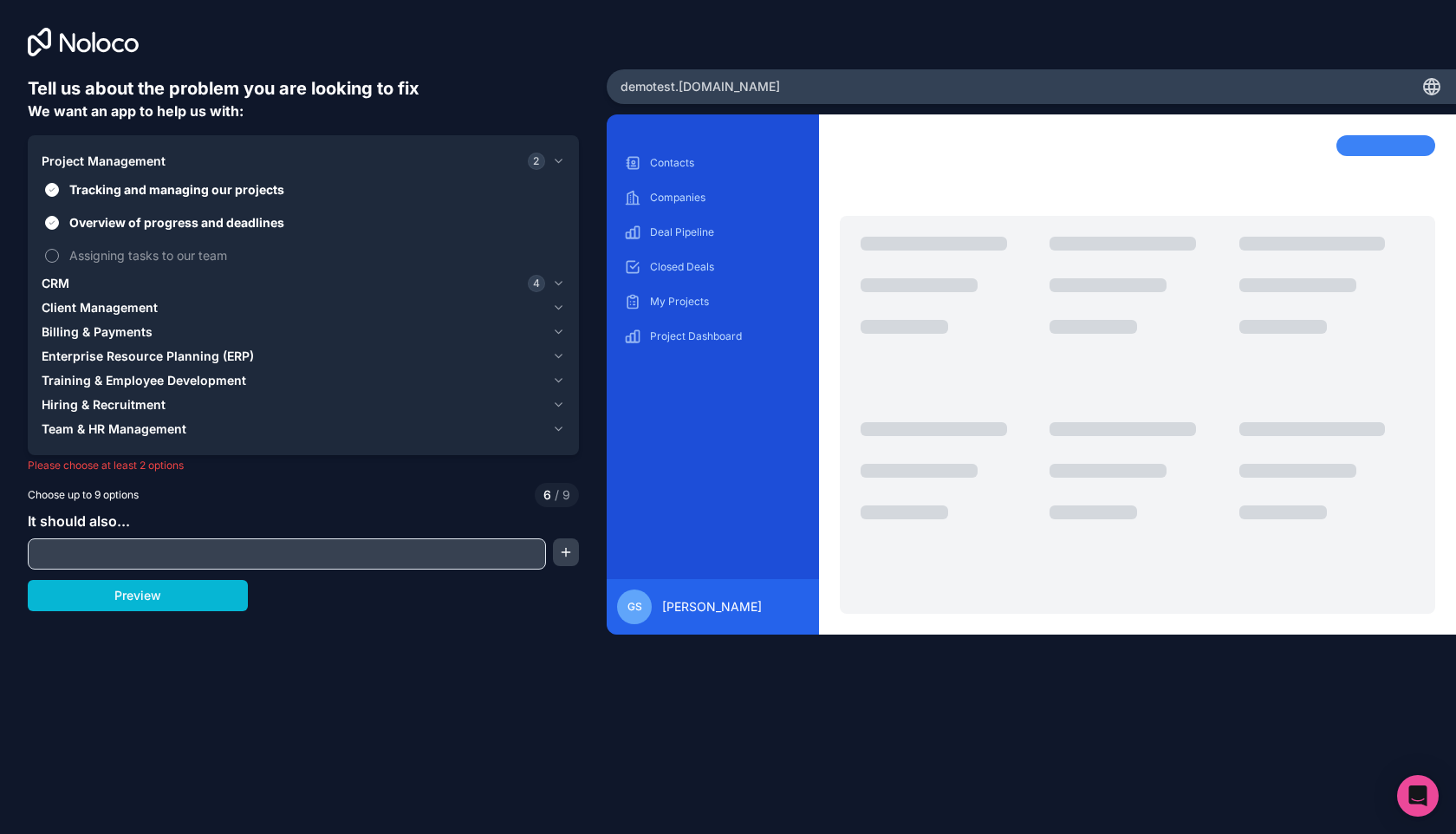
click at [59, 262] on button "Assigning tasks to our team" at bounding box center [51, 256] width 14 height 14
click at [109, 302] on span "Client Management" at bounding box center [99, 307] width 116 height 17
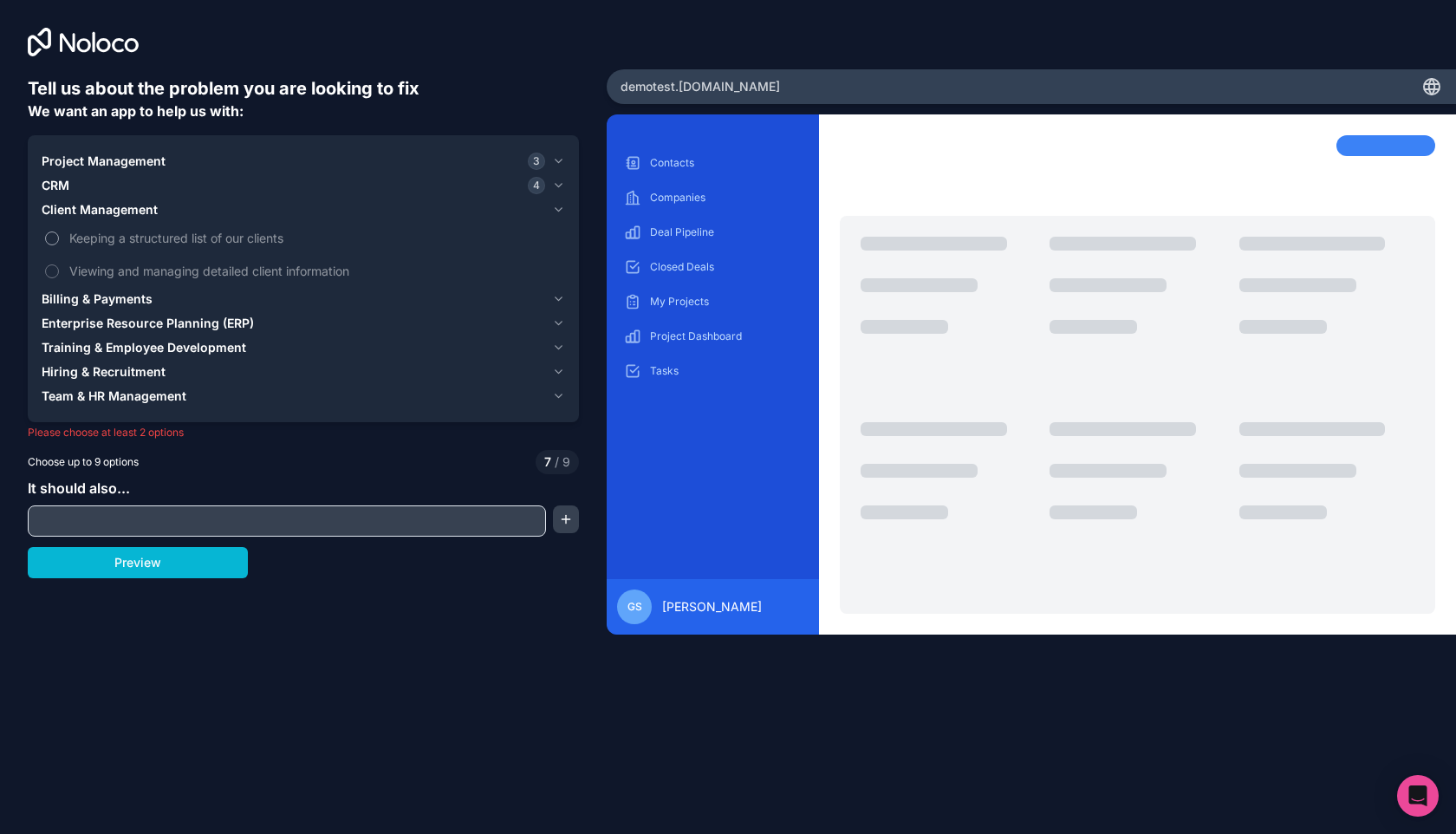
click at [111, 233] on span "Keeping a structured list of our clients" at bounding box center [314, 238] width 492 height 18
click at [59, 233] on button "Keeping a structured list of our clients" at bounding box center [51, 238] width 14 height 14
click at [116, 258] on label "Viewing and managing detailed client information" at bounding box center [302, 270] width 523 height 32
click at [59, 264] on button "Viewing and managing detailed client information" at bounding box center [51, 270] width 14 height 14
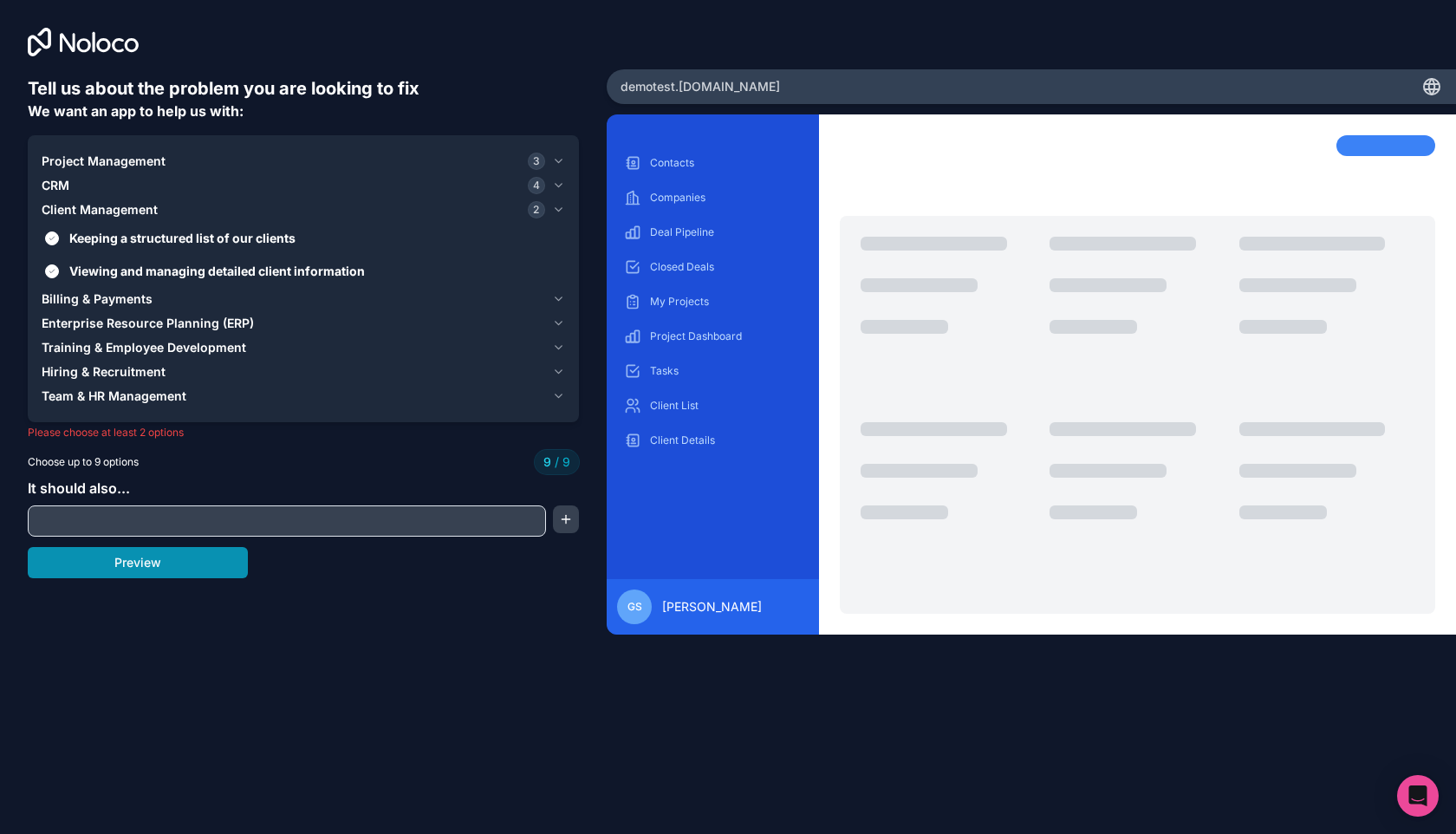
click at [143, 565] on button "Preview" at bounding box center [137, 563] width 220 height 31
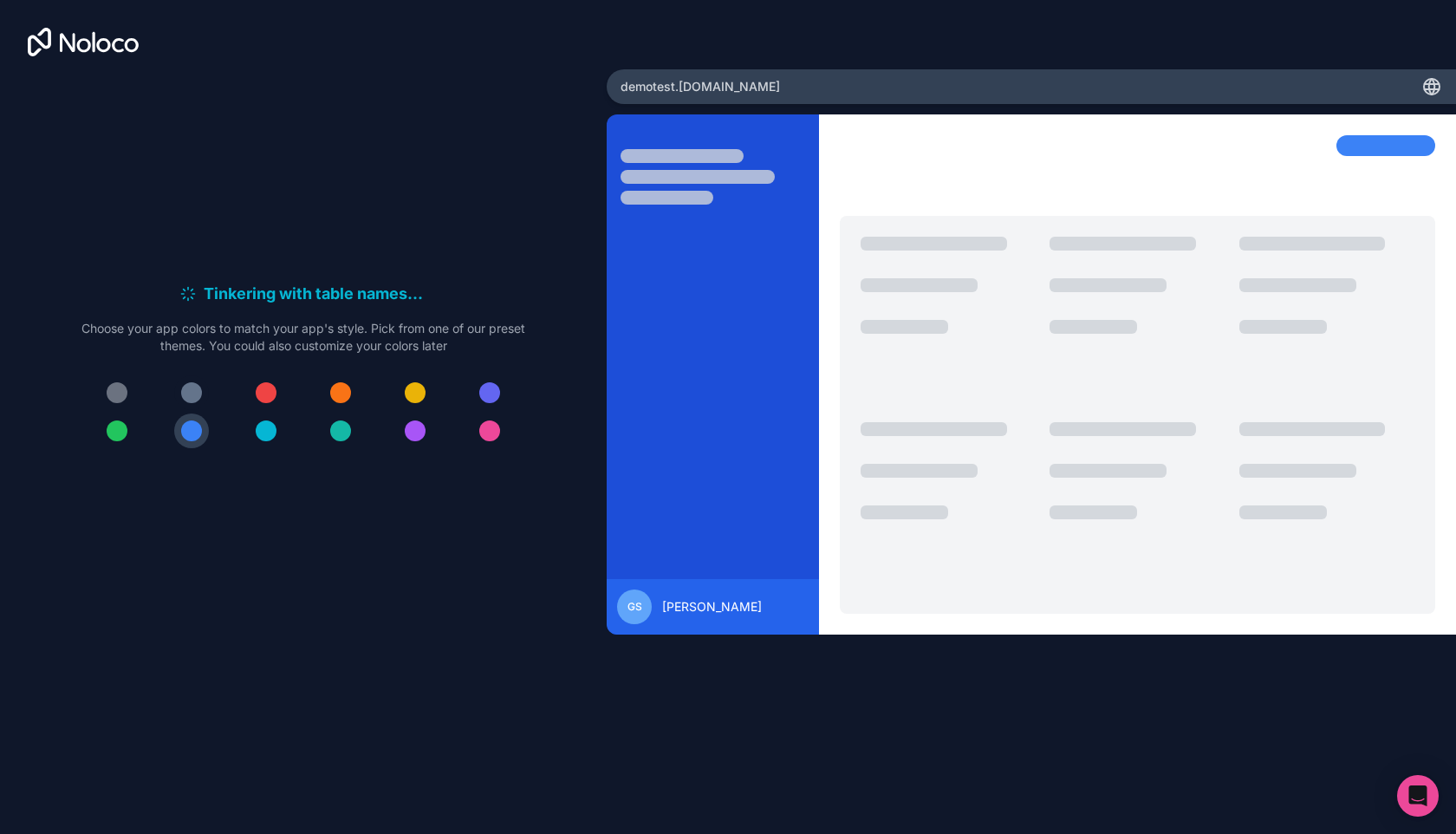
click at [190, 391] on div at bounding box center [191, 393] width 21 height 21
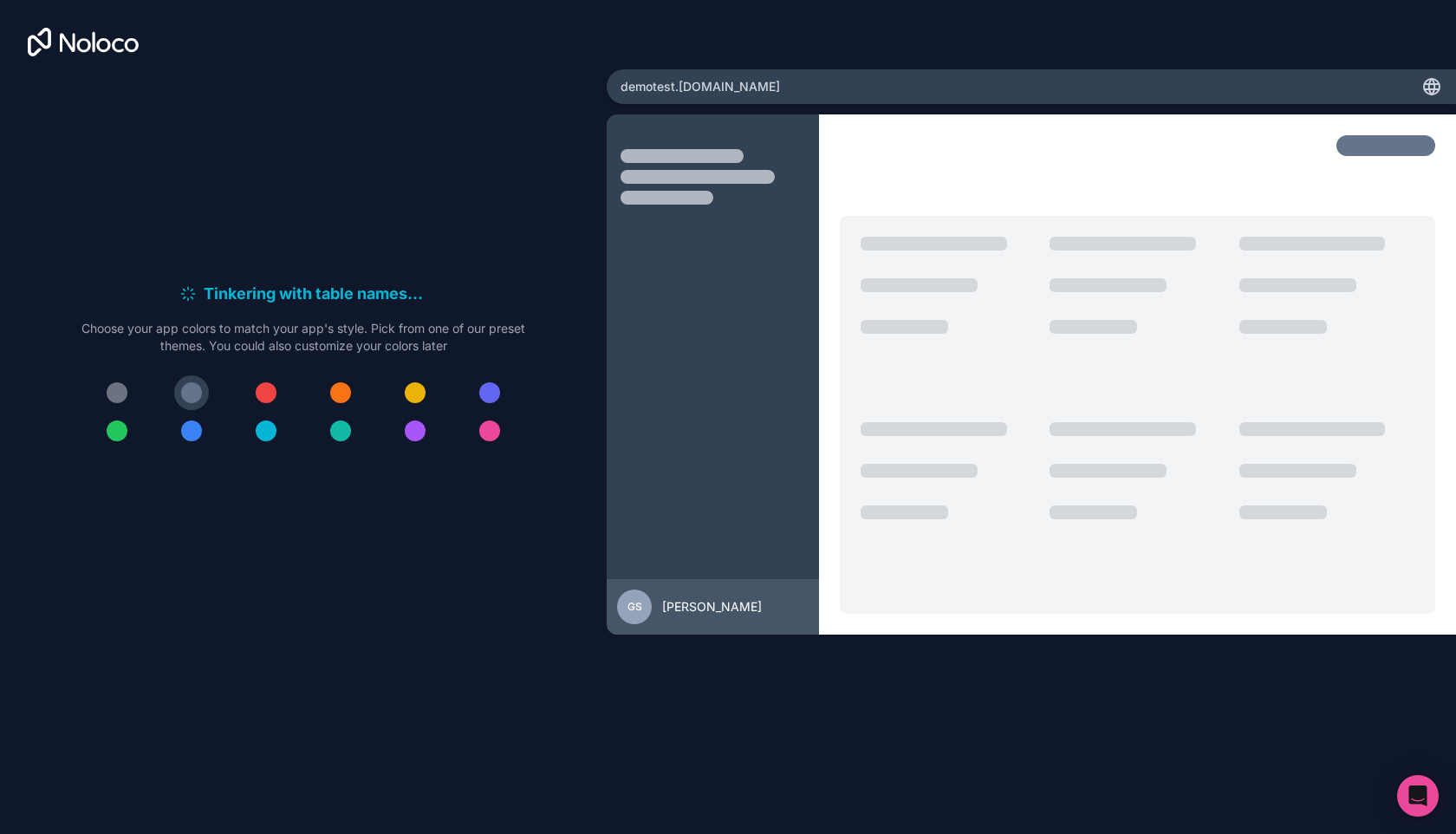
click at [114, 391] on div at bounding box center [117, 393] width 21 height 21
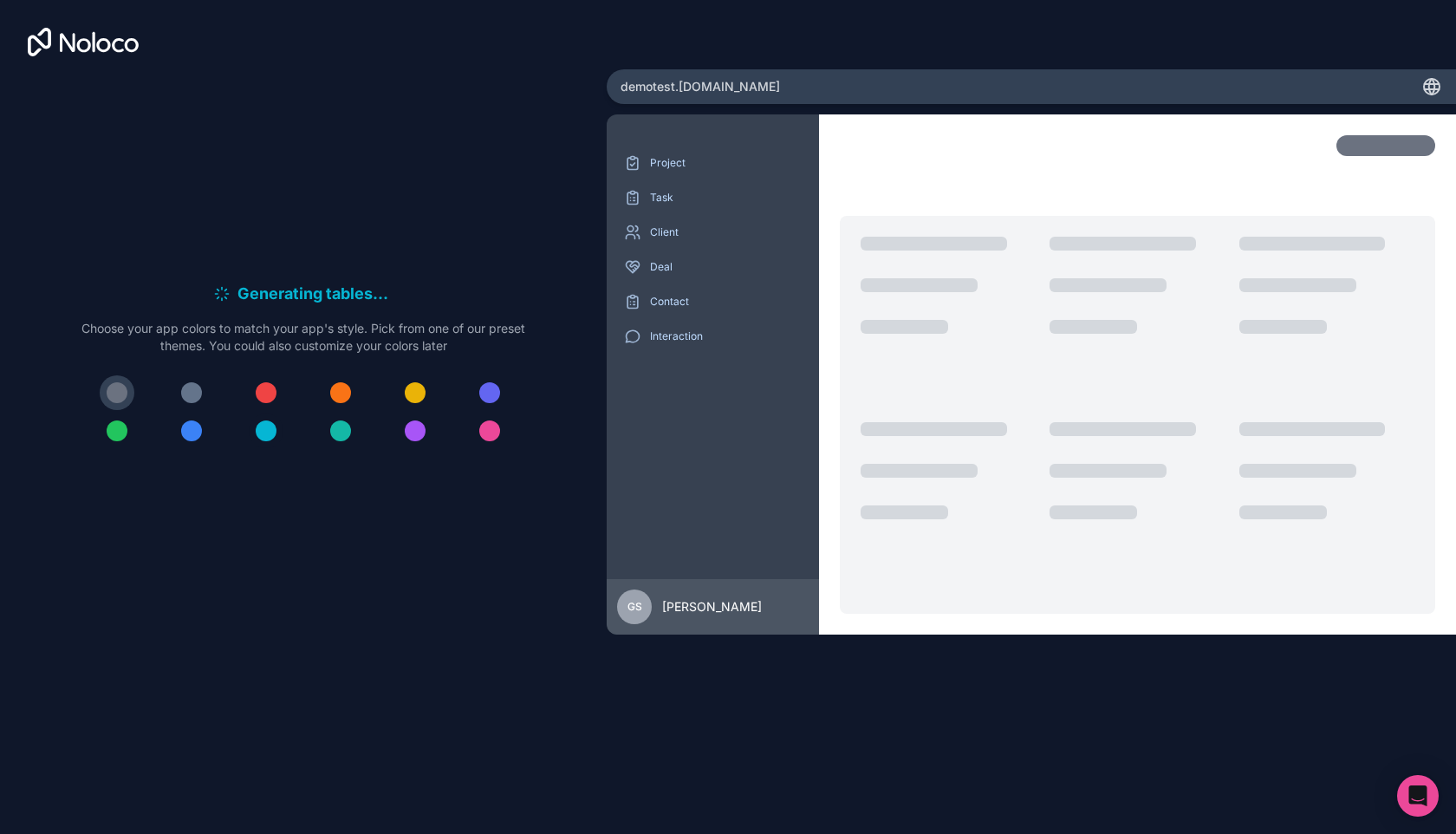
click at [272, 430] on div at bounding box center [266, 430] width 21 height 21
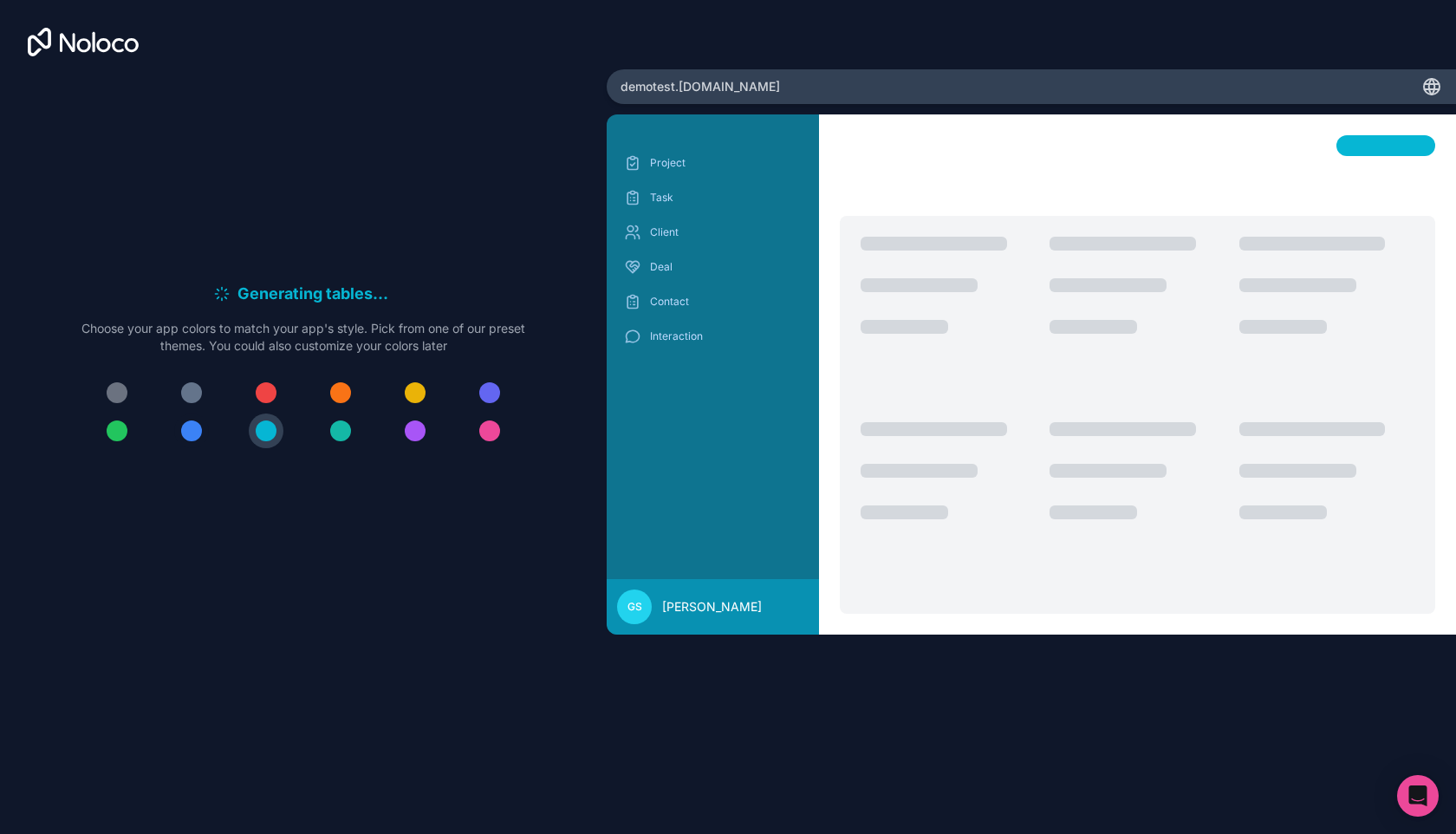
click at [200, 428] on div at bounding box center [191, 430] width 21 height 21
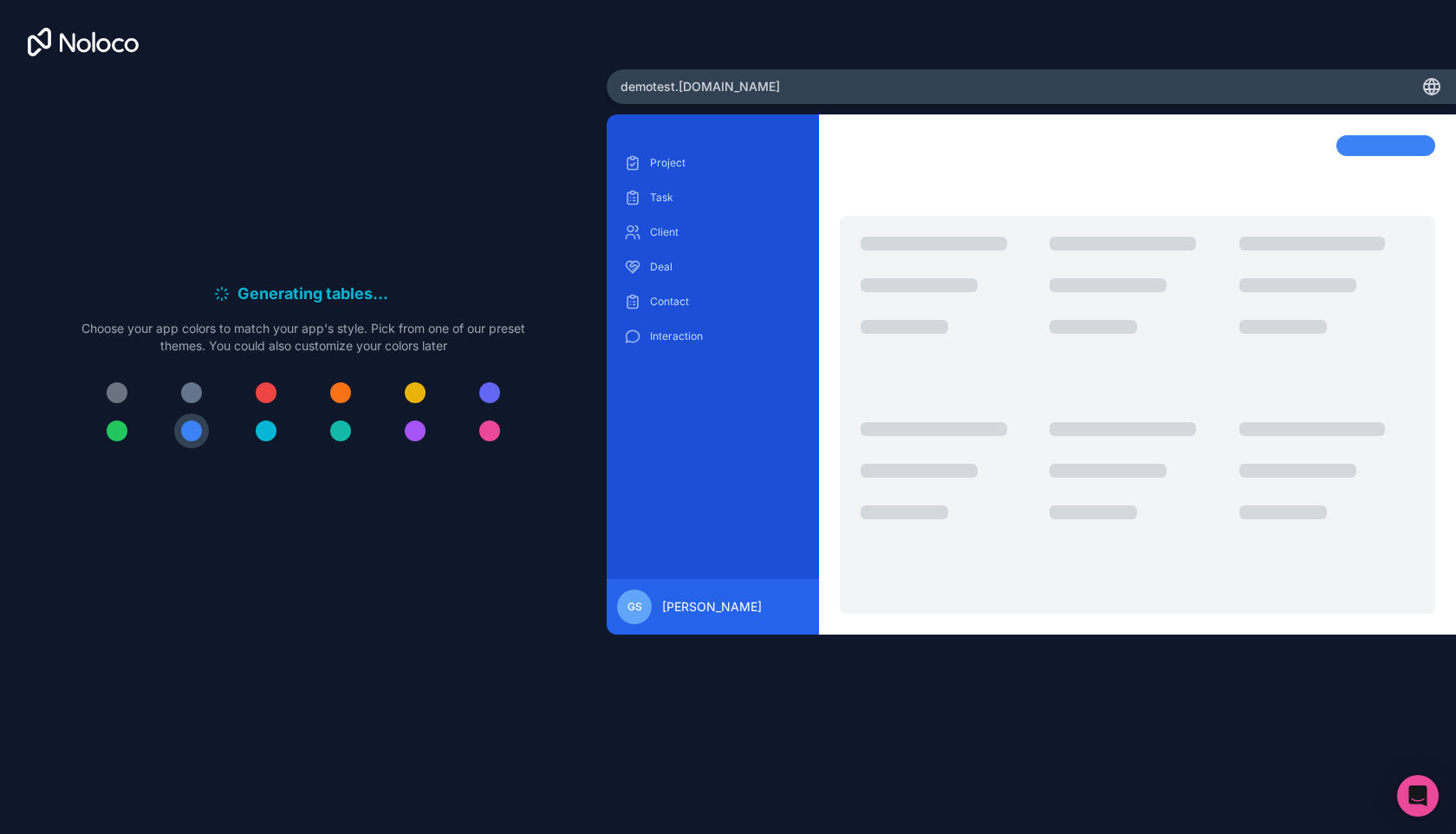
click at [195, 390] on div at bounding box center [191, 393] width 21 height 21
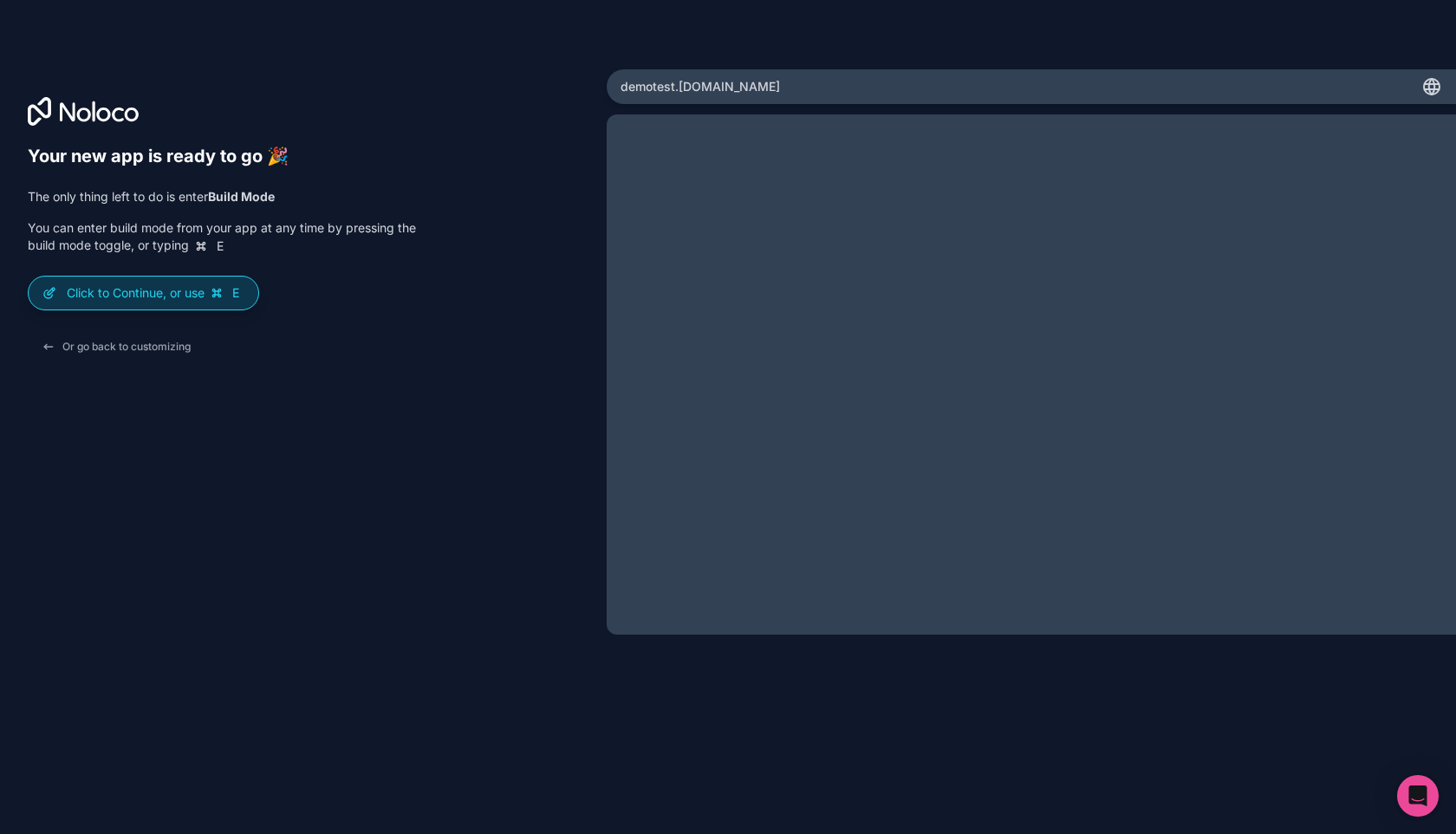
click at [206, 282] on div "Click to Continue, or use E" at bounding box center [143, 293] width 230 height 33
